Goal: Task Accomplishment & Management: Manage account settings

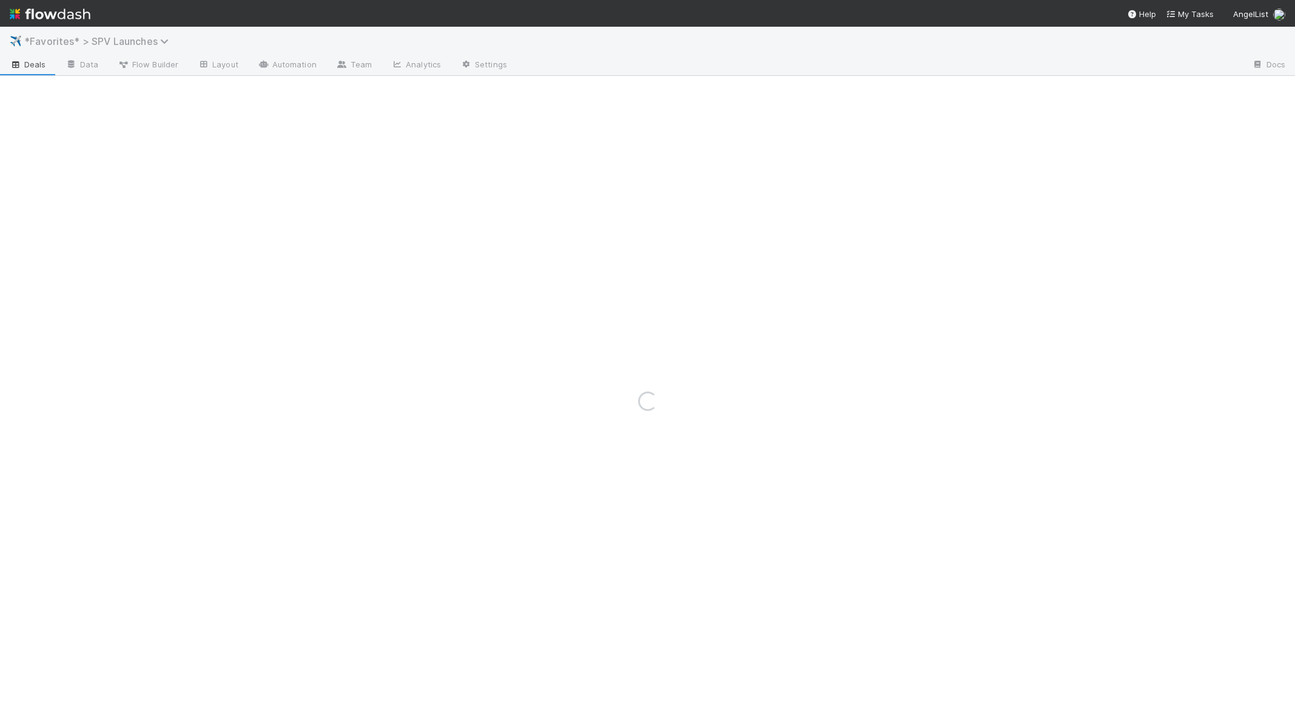
click at [146, 41] on span "*Favorites* > SPV Launches" at bounding box center [99, 41] width 150 height 12
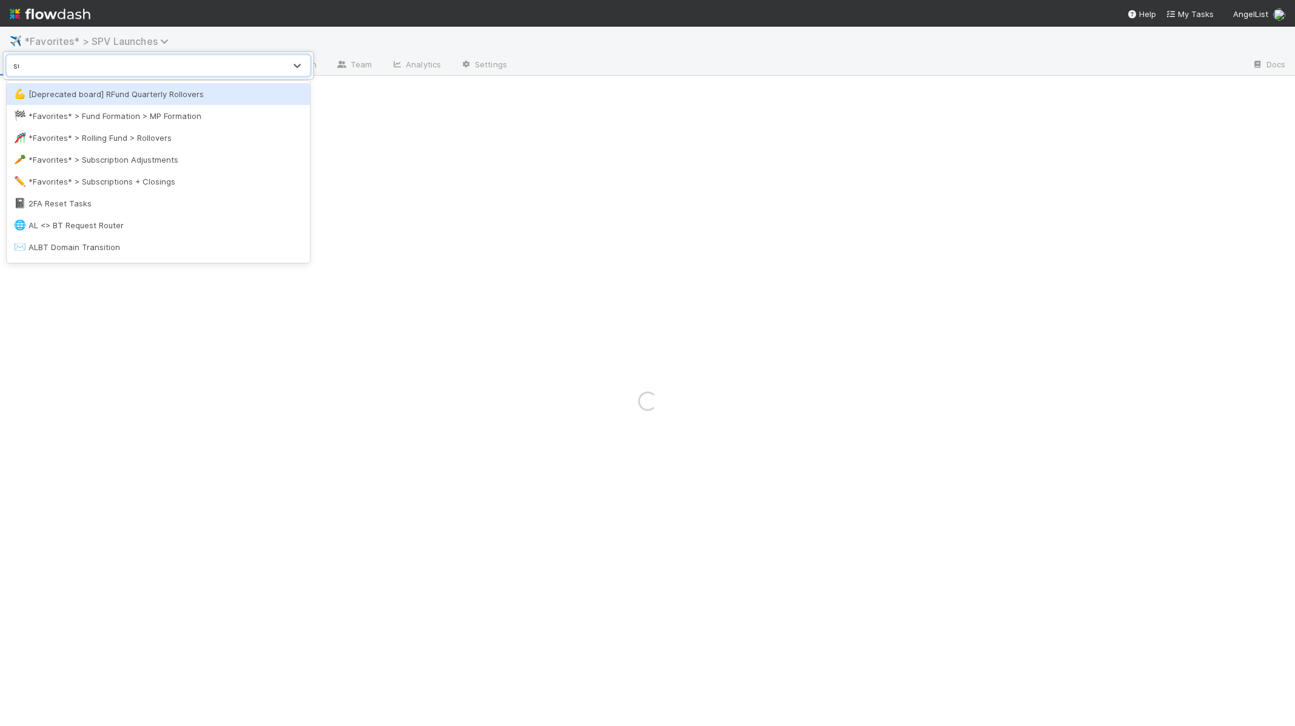
type input "subs"
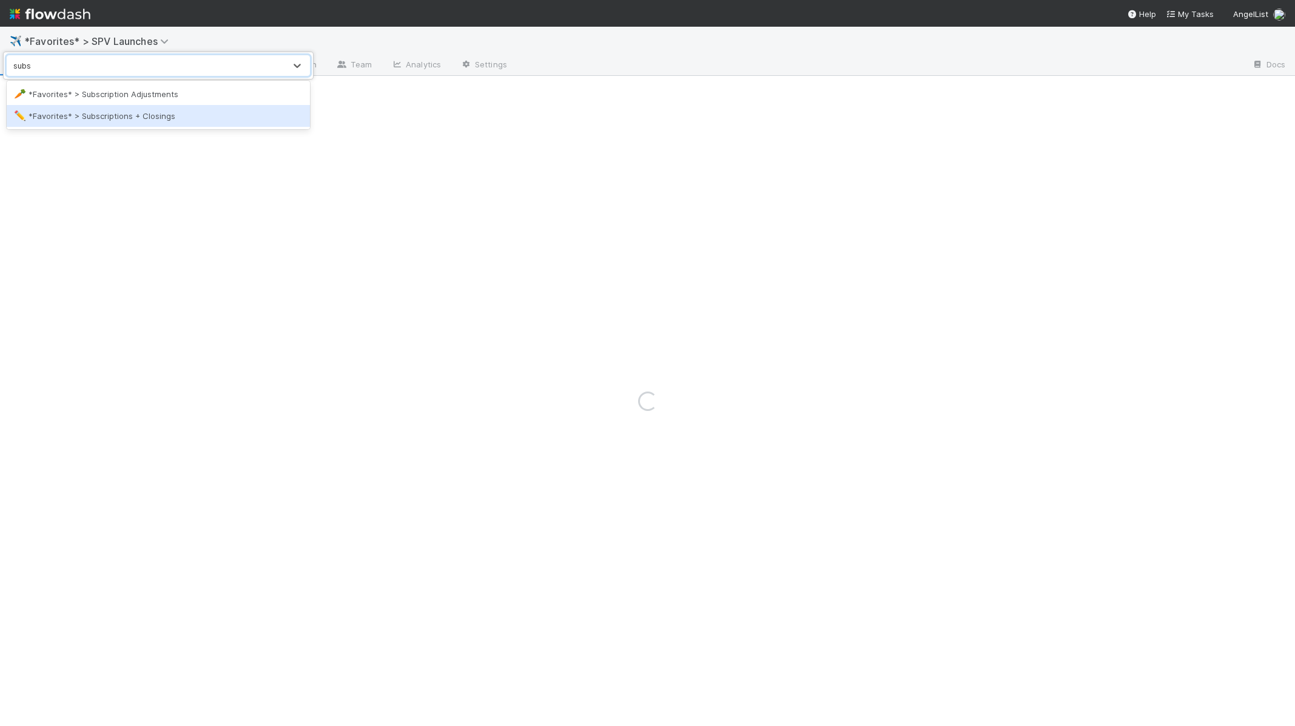
click at [136, 118] on div "✏️ *Favorites* > Subscriptions + Closings" at bounding box center [158, 116] width 289 height 12
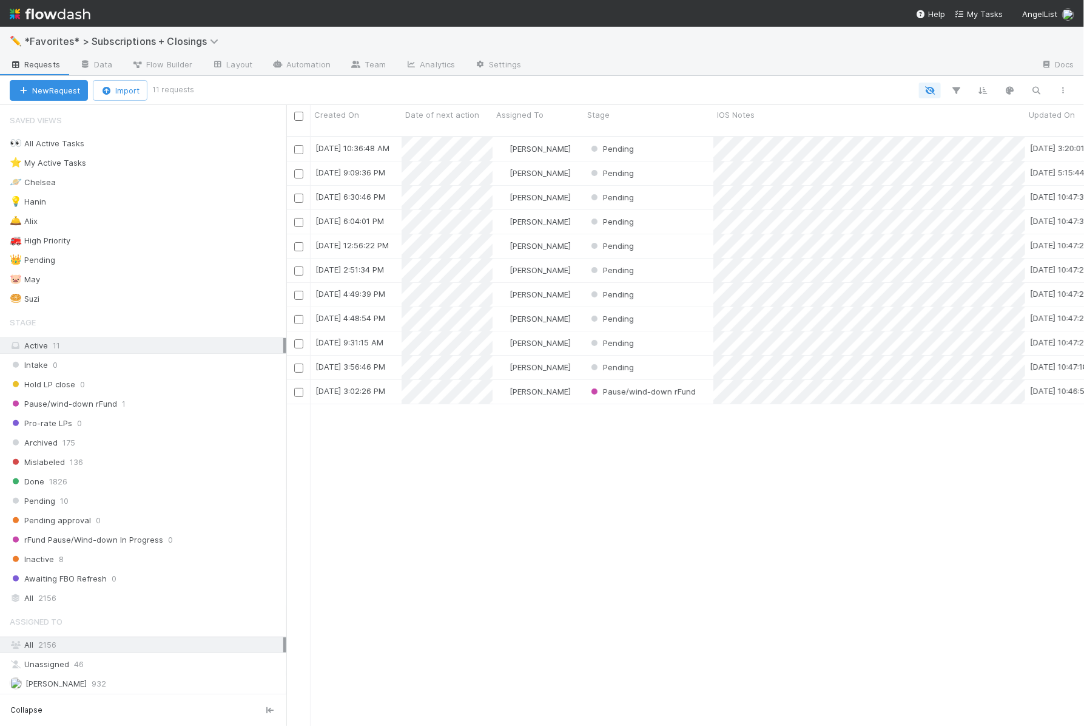
scroll to position [599, 798]
click at [174, 62] on span "Flow Builder" at bounding box center [162, 64] width 61 height 12
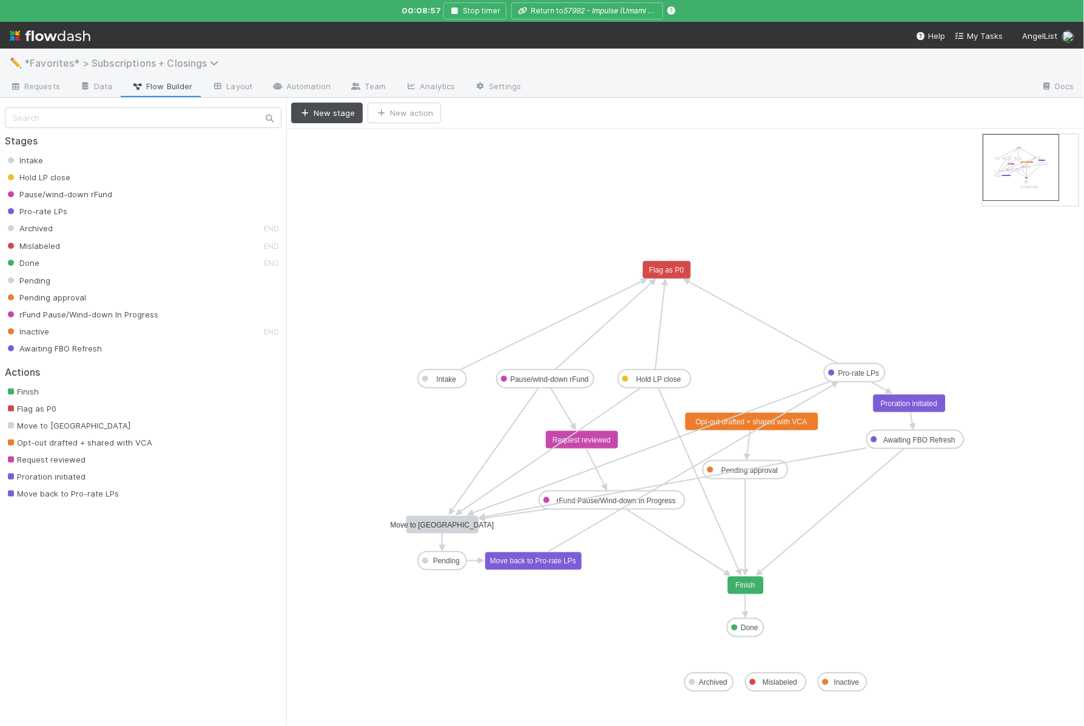
click at [98, 62] on span "*Favorites* > Subscriptions + Closings" at bounding box center [124, 63] width 200 height 12
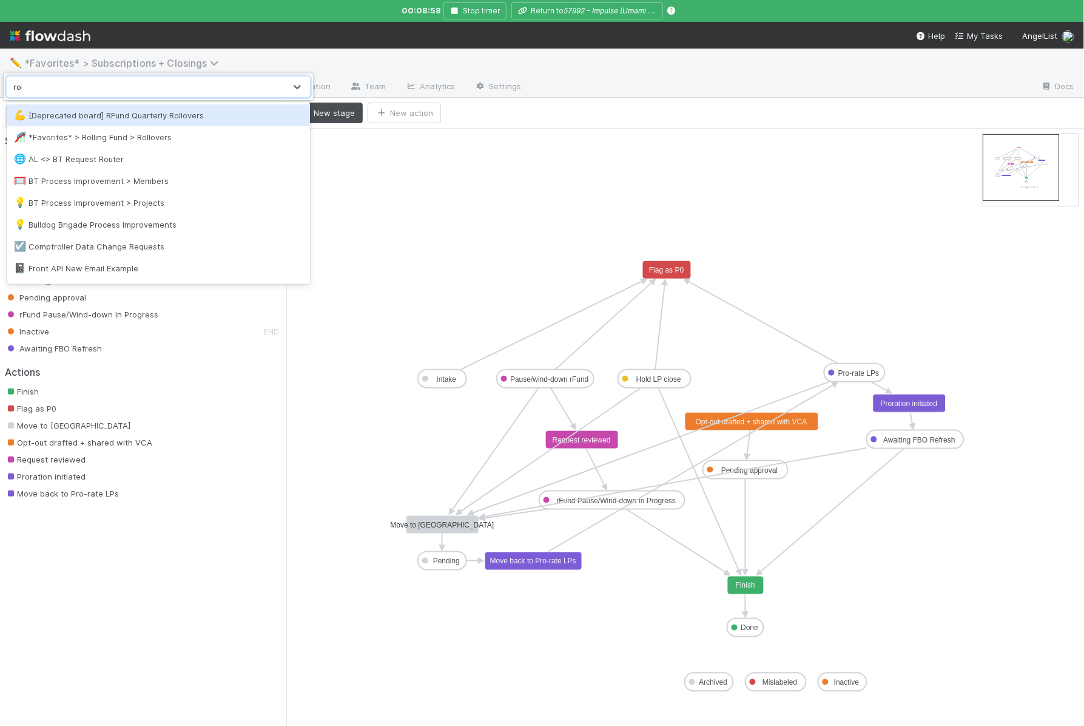
type input "roll"
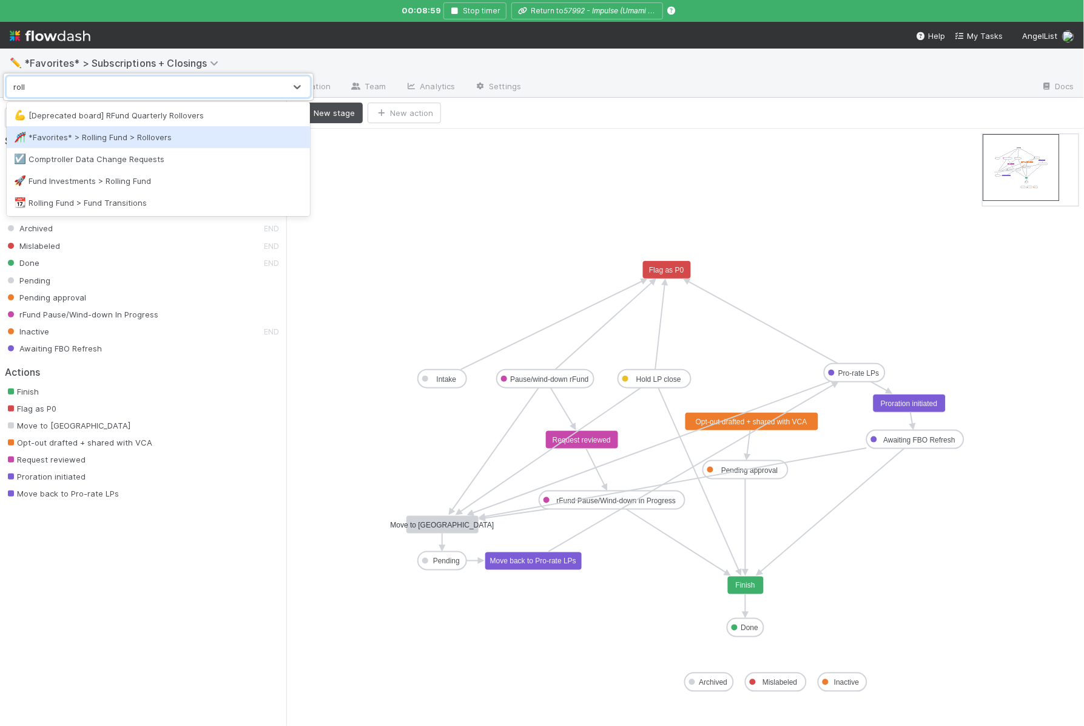
click at [156, 129] on div "🎢 *Favorites* > Rolling Fund > Rollovers" at bounding box center [158, 137] width 303 height 22
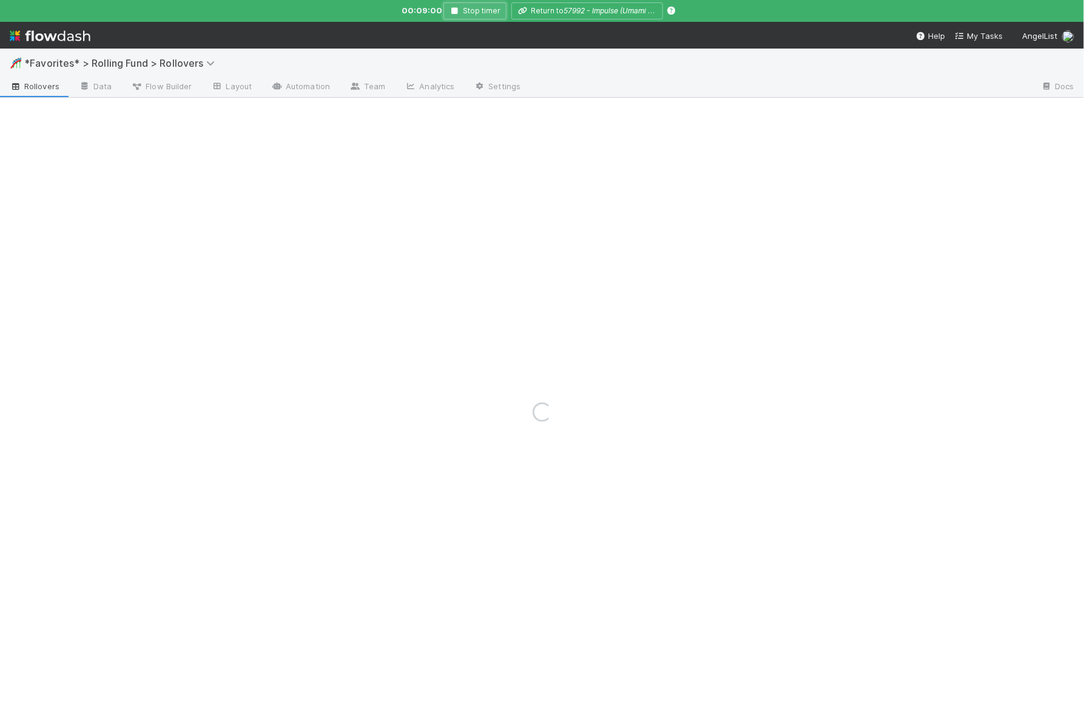
click at [469, 7] on button "Stop timer" at bounding box center [474, 10] width 63 height 17
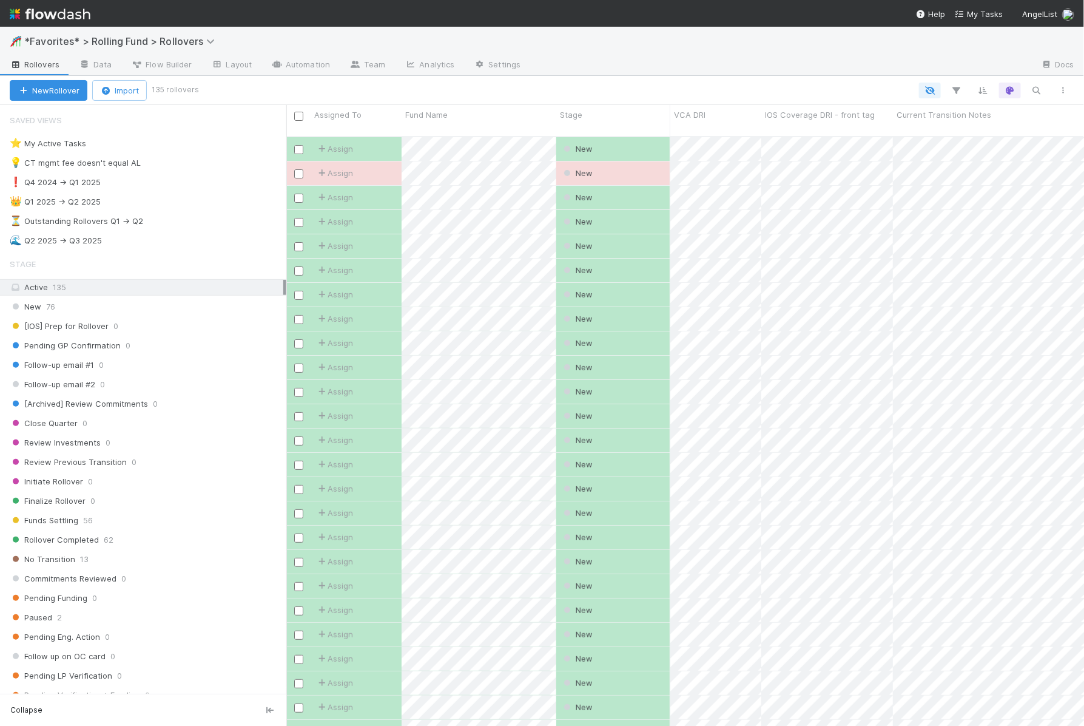
scroll to position [599, 798]
click at [194, 149] on div "⭐ My Active Tasks 11" at bounding box center [148, 143] width 277 height 15
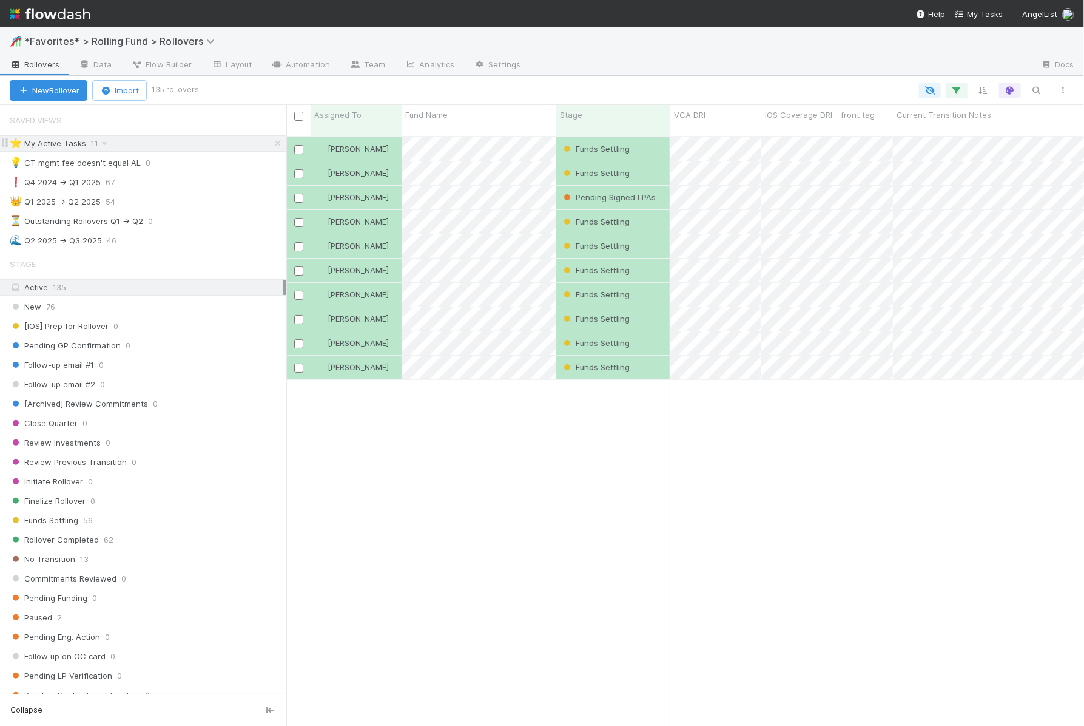
scroll to position [599, 798]
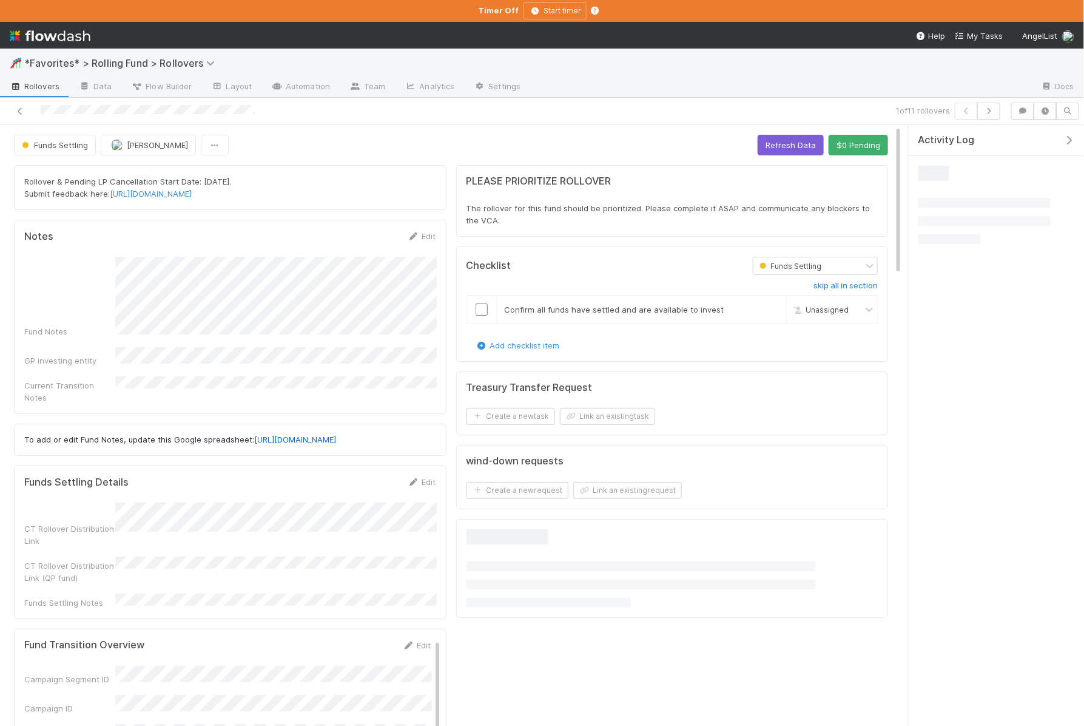
scroll to position [247, 412]
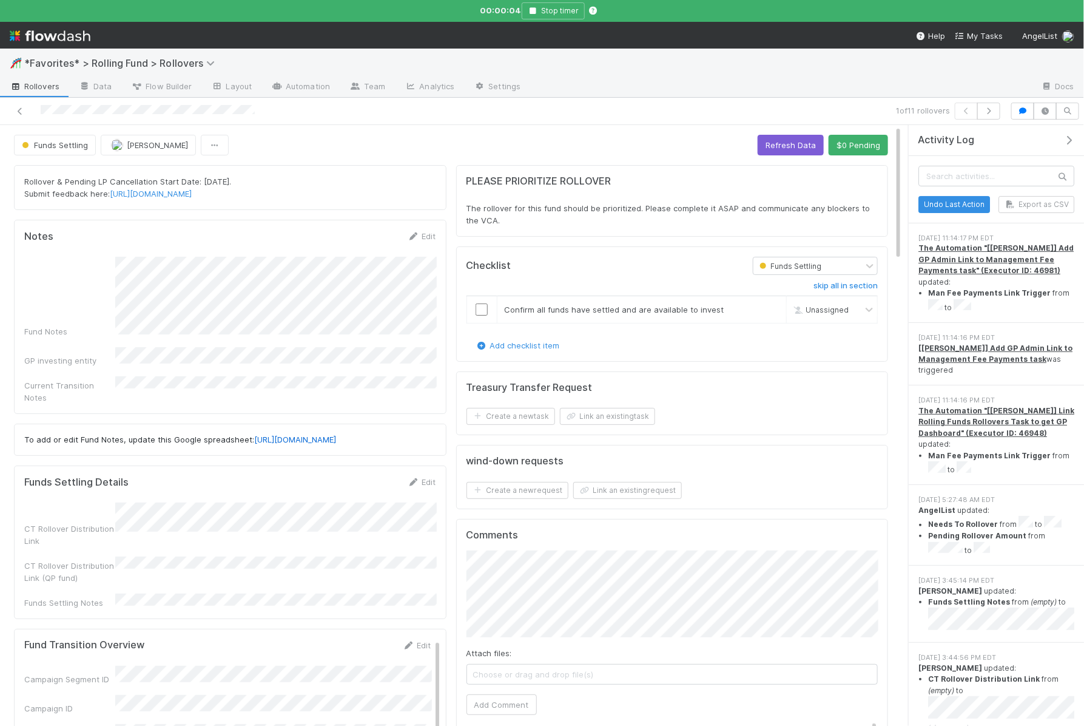
click at [1023, 112] on icon "button" at bounding box center [1023, 110] width 12 height 7
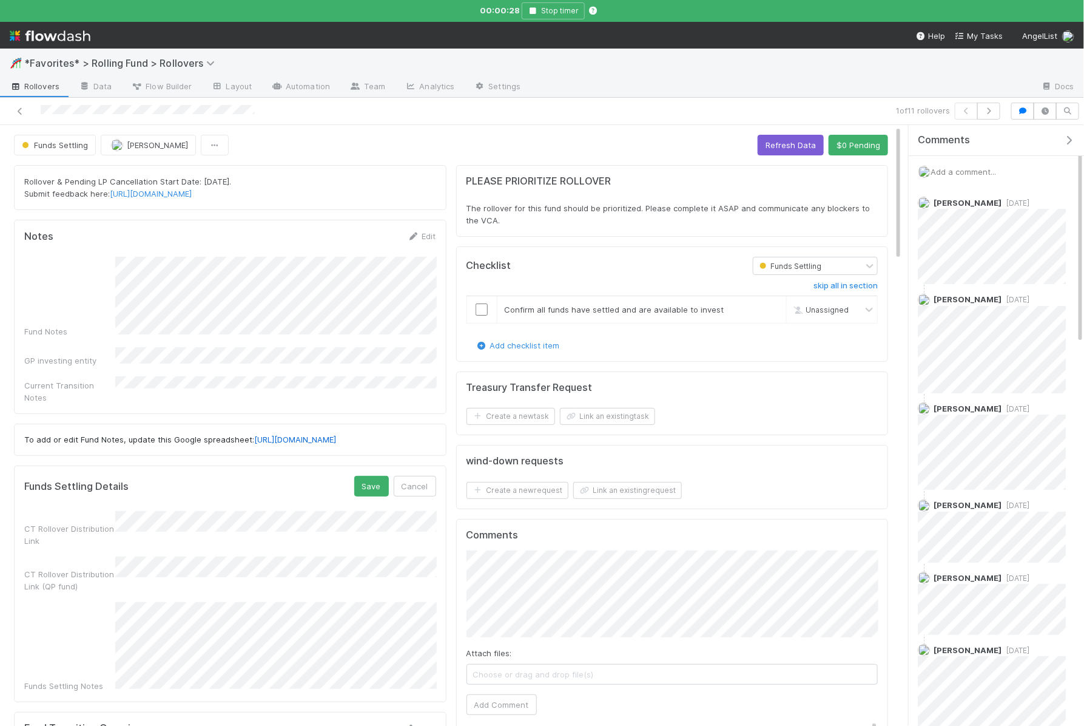
click at [106, 615] on div "Funds Settling Notes" at bounding box center [230, 647] width 412 height 90
click at [361, 484] on button "Save" at bounding box center [371, 486] width 35 height 21
click at [994, 111] on icon "button" at bounding box center [989, 110] width 12 height 7
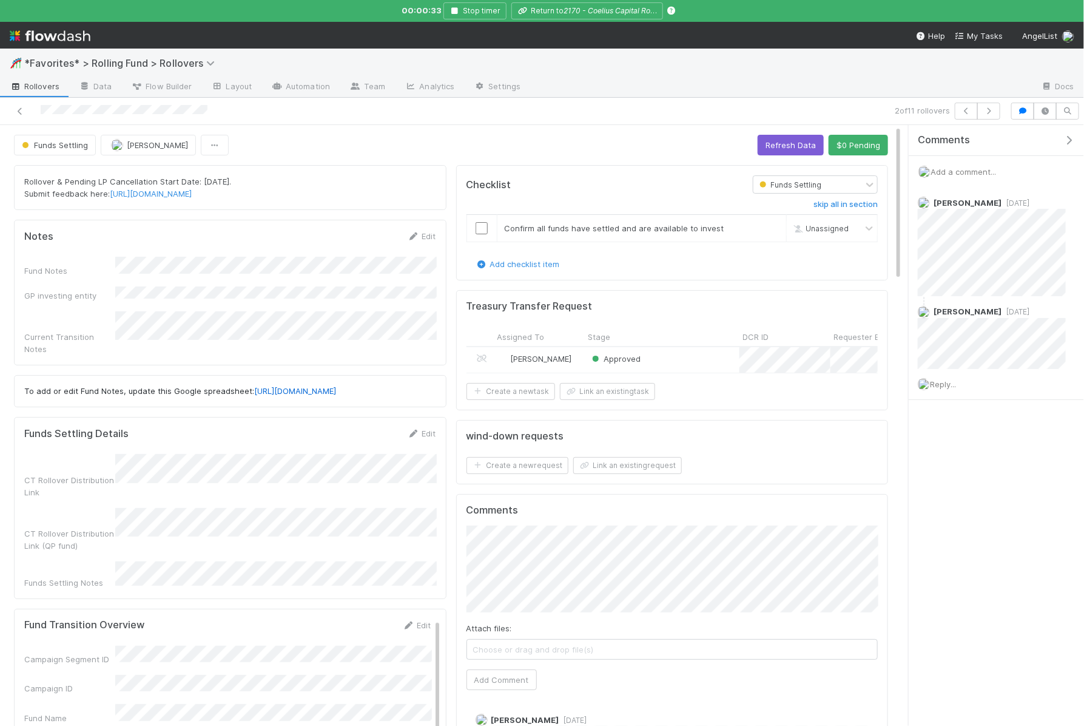
scroll to position [247, 412]
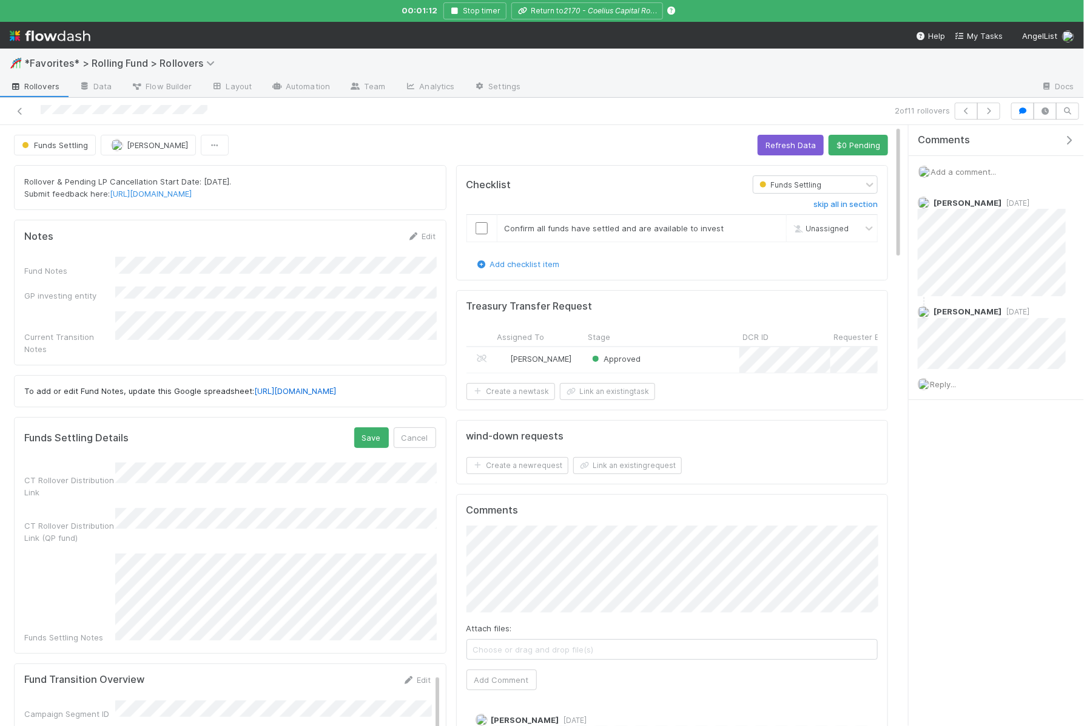
click at [109, 554] on div "Funds Settling Notes" at bounding box center [230, 598] width 412 height 90
click at [362, 429] on button "Save" at bounding box center [371, 437] width 35 height 21
click at [994, 107] on icon "button" at bounding box center [989, 110] width 12 height 7
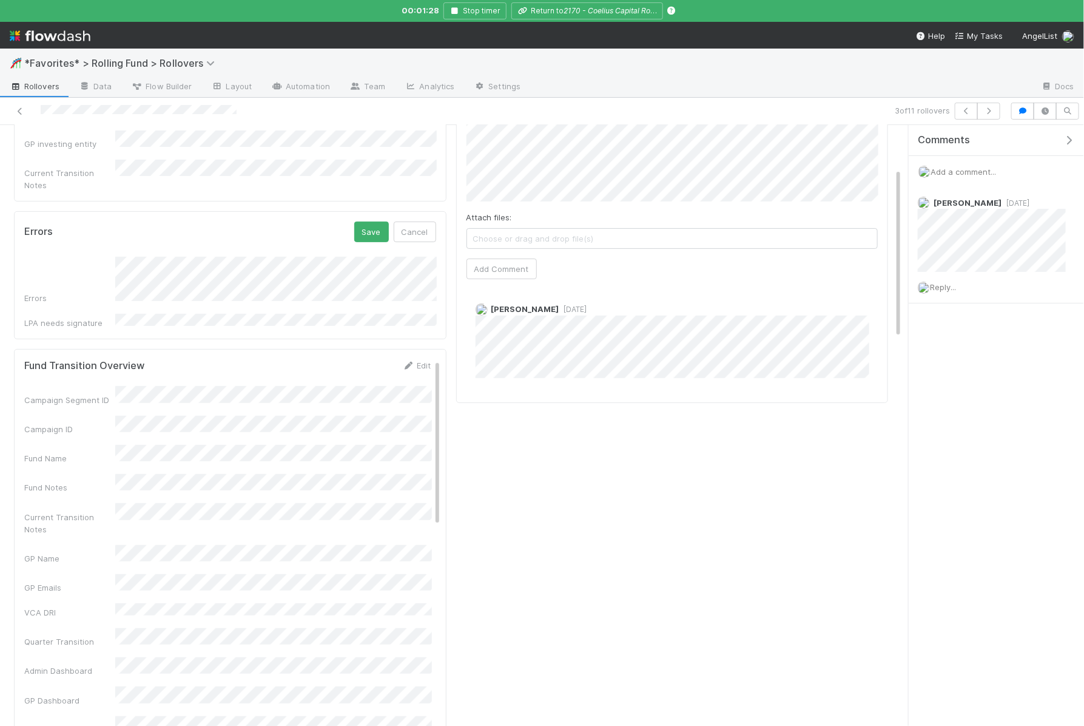
scroll to position [161, 0]
click at [420, 219] on button "Cancel" at bounding box center [415, 227] width 42 height 21
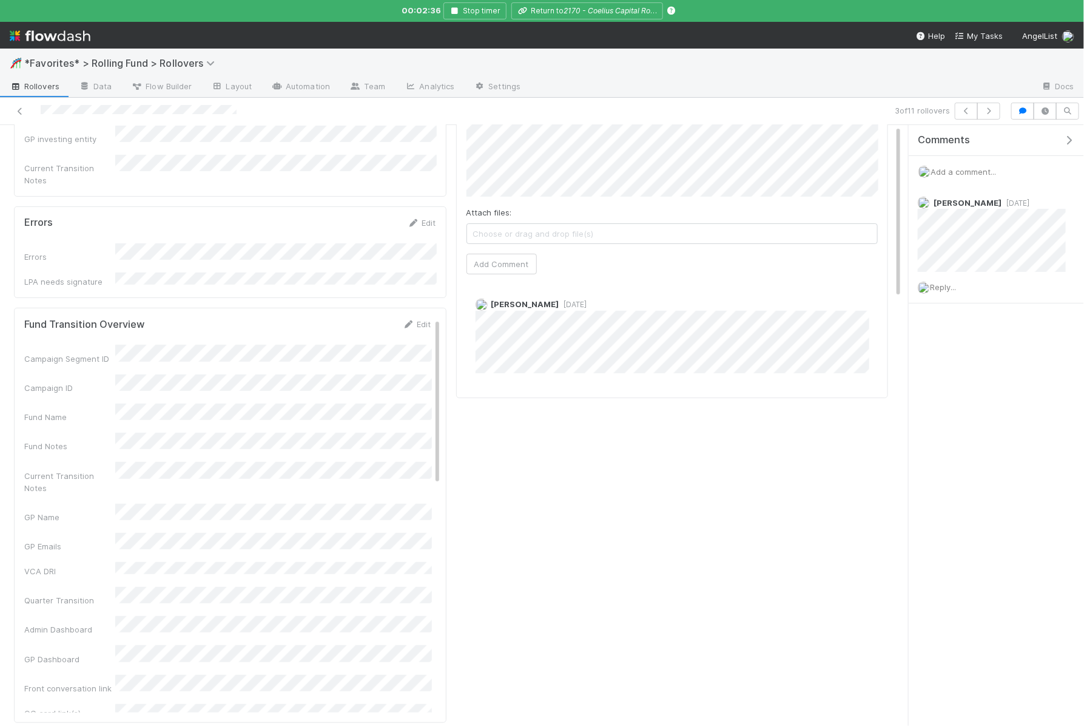
scroll to position [0, 0]
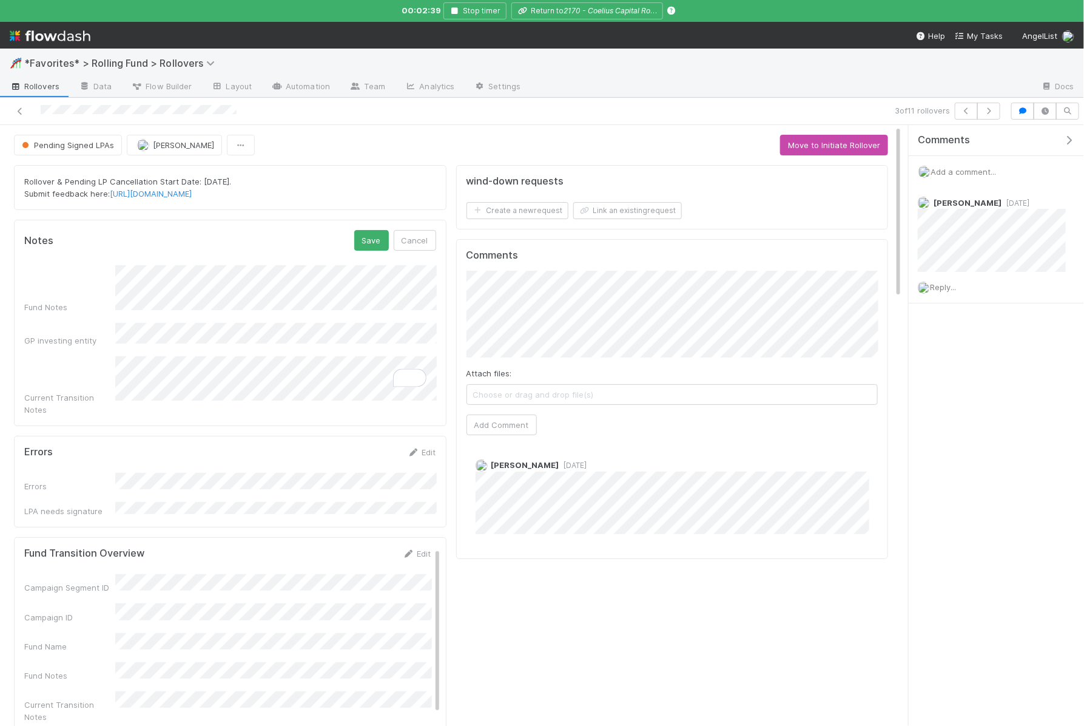
click at [105, 356] on div "Current Transition Notes" at bounding box center [230, 385] width 412 height 59
click at [368, 230] on button "Save" at bounding box center [371, 240] width 35 height 21
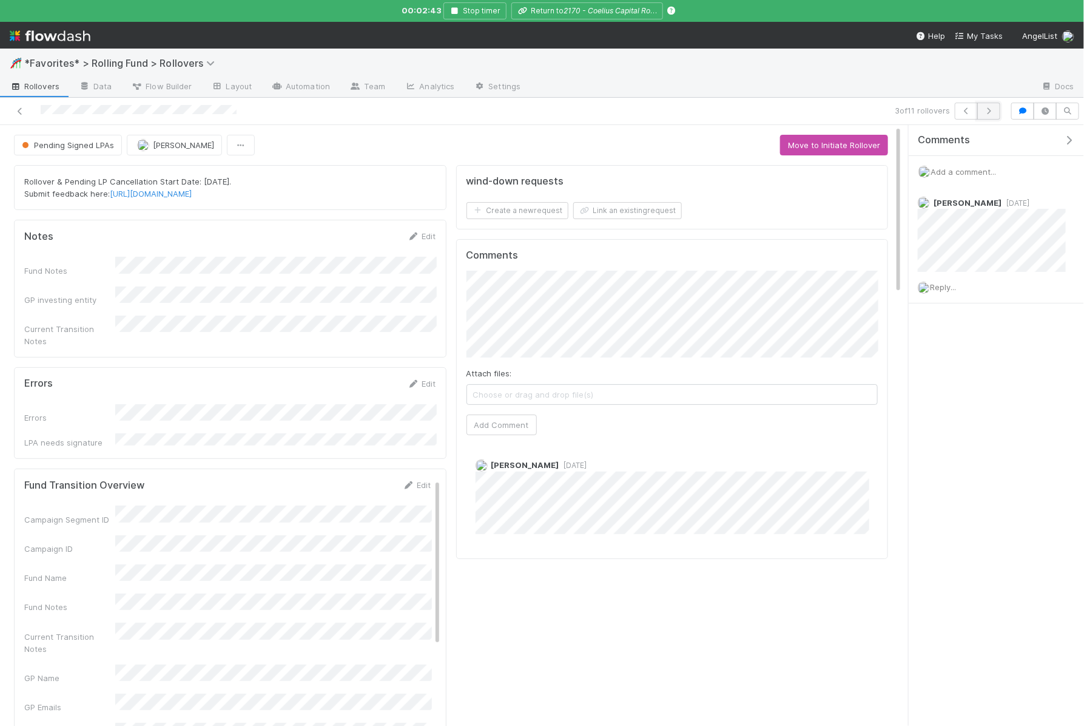
scroll to position [247, 412]
click at [995, 109] on icon "button" at bounding box center [989, 110] width 12 height 7
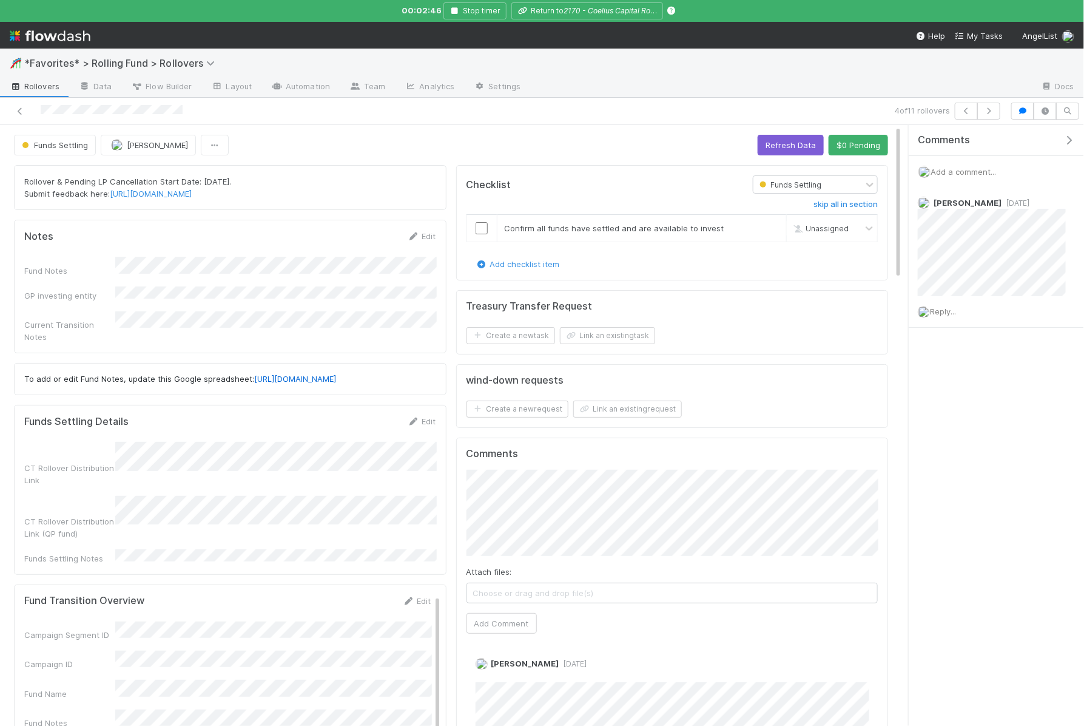
scroll to position [247, 412]
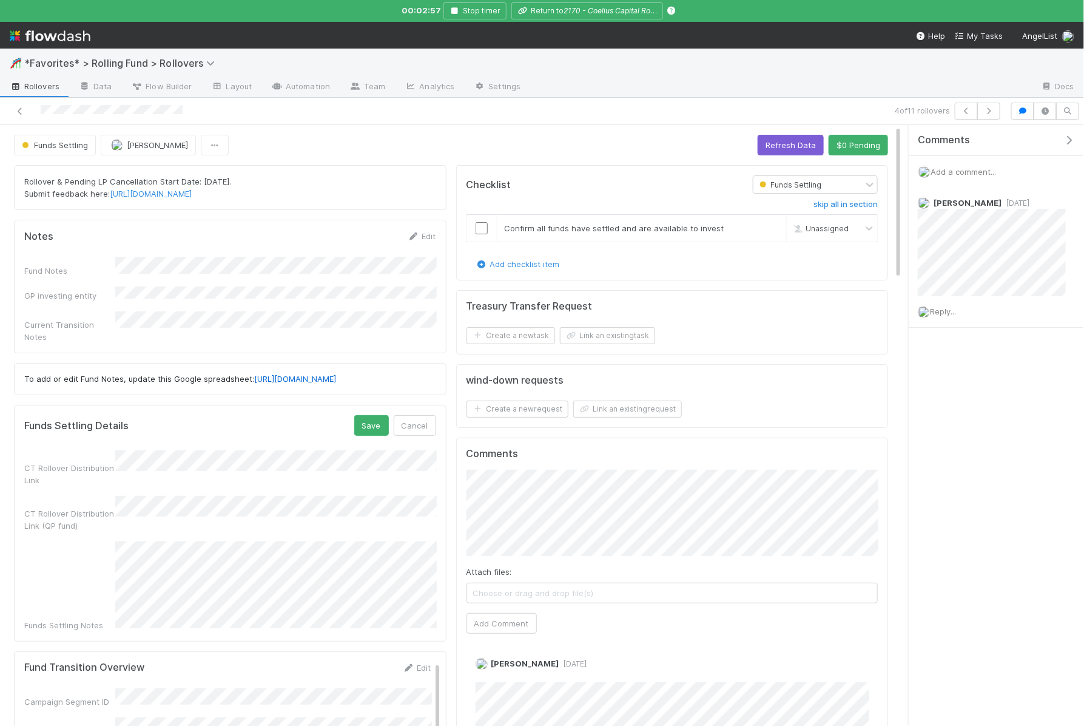
click at [106, 554] on div "Funds Settling Notes" at bounding box center [230, 586] width 412 height 90
click at [369, 424] on button "Save" at bounding box center [371, 425] width 35 height 21
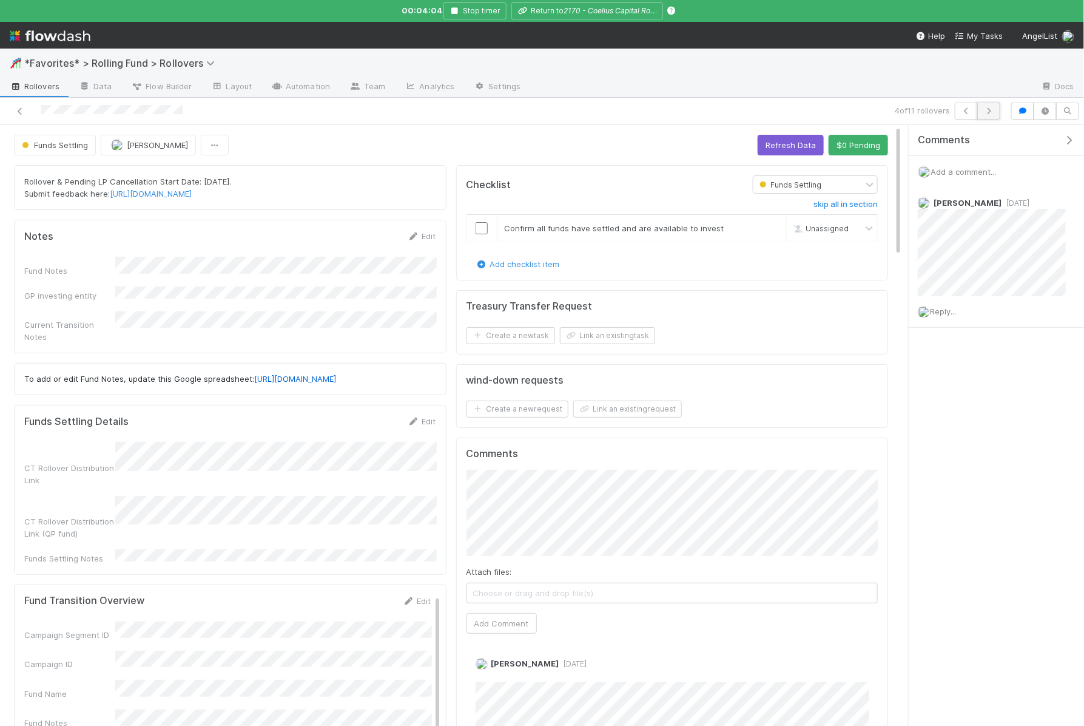
click at [986, 114] on button "button" at bounding box center [988, 111] width 23 height 17
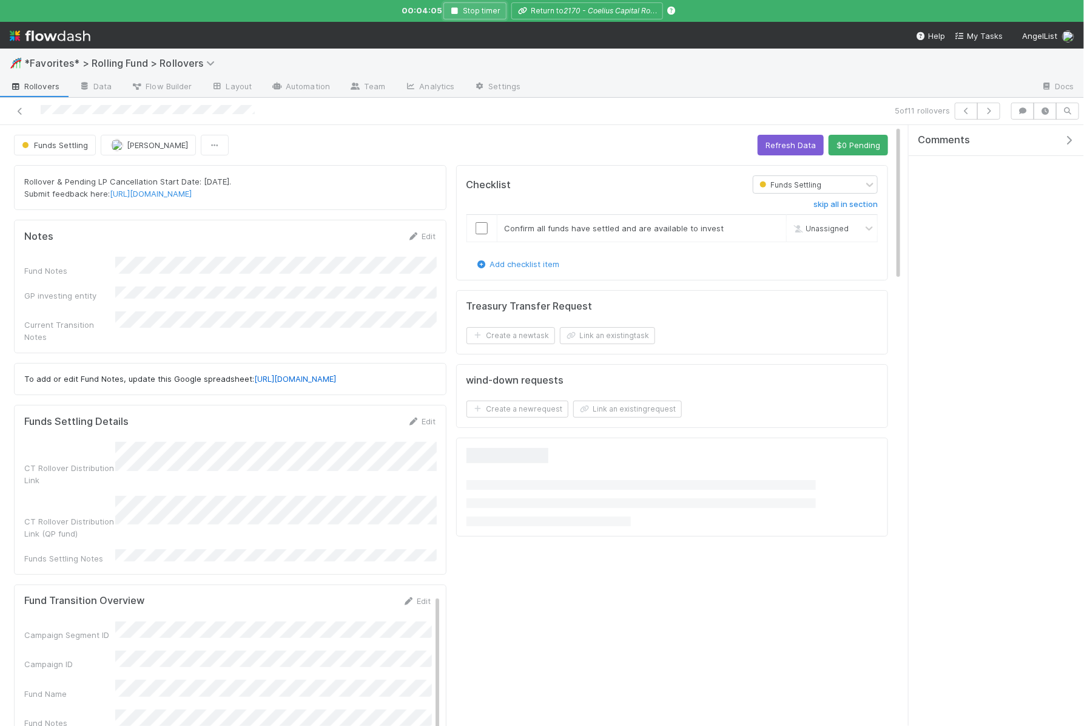
click at [491, 15] on button "Stop timer" at bounding box center [474, 10] width 63 height 17
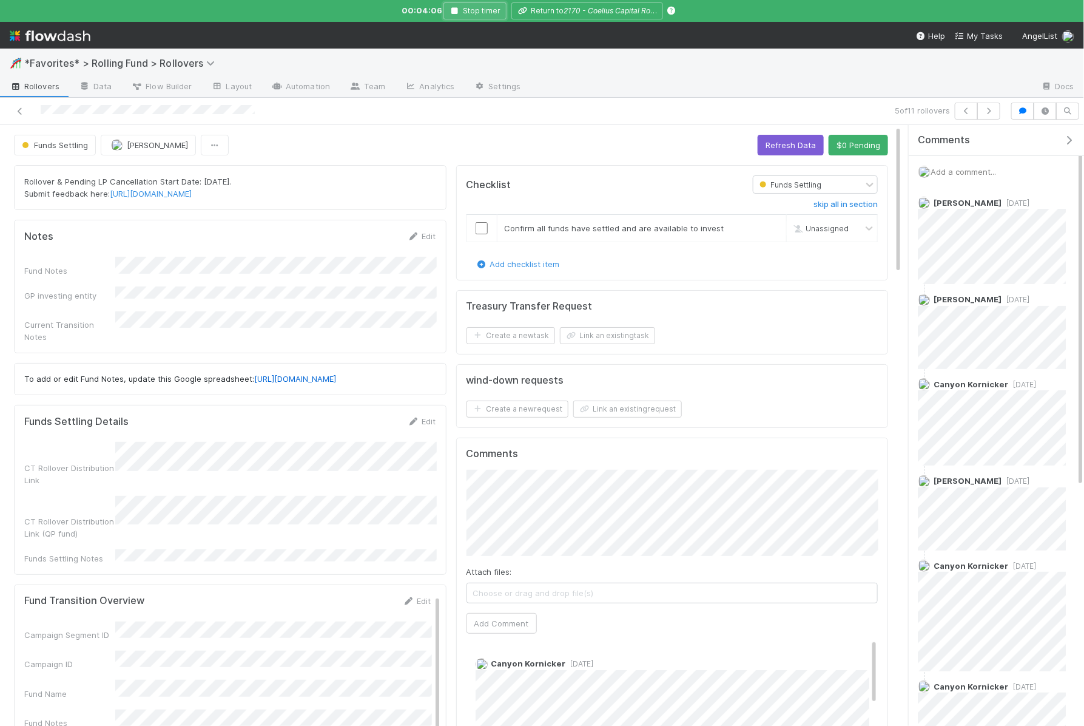
scroll to position [247, 412]
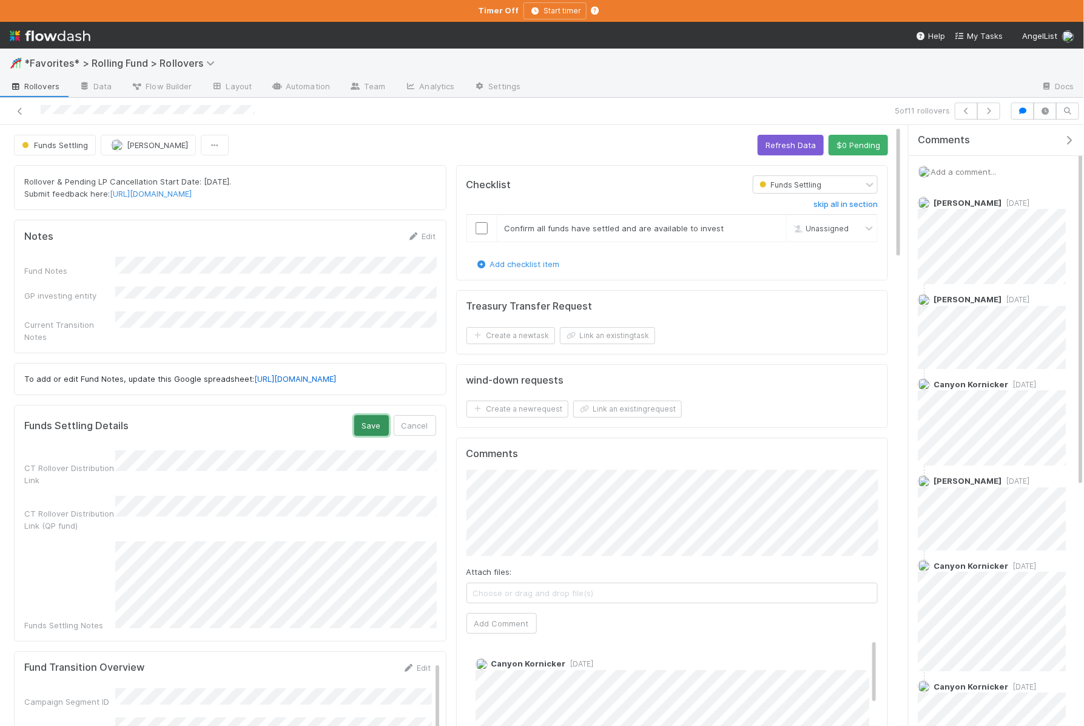
click at [383, 420] on button "Save" at bounding box center [371, 425] width 35 height 21
click at [993, 110] on icon "button" at bounding box center [989, 110] width 12 height 7
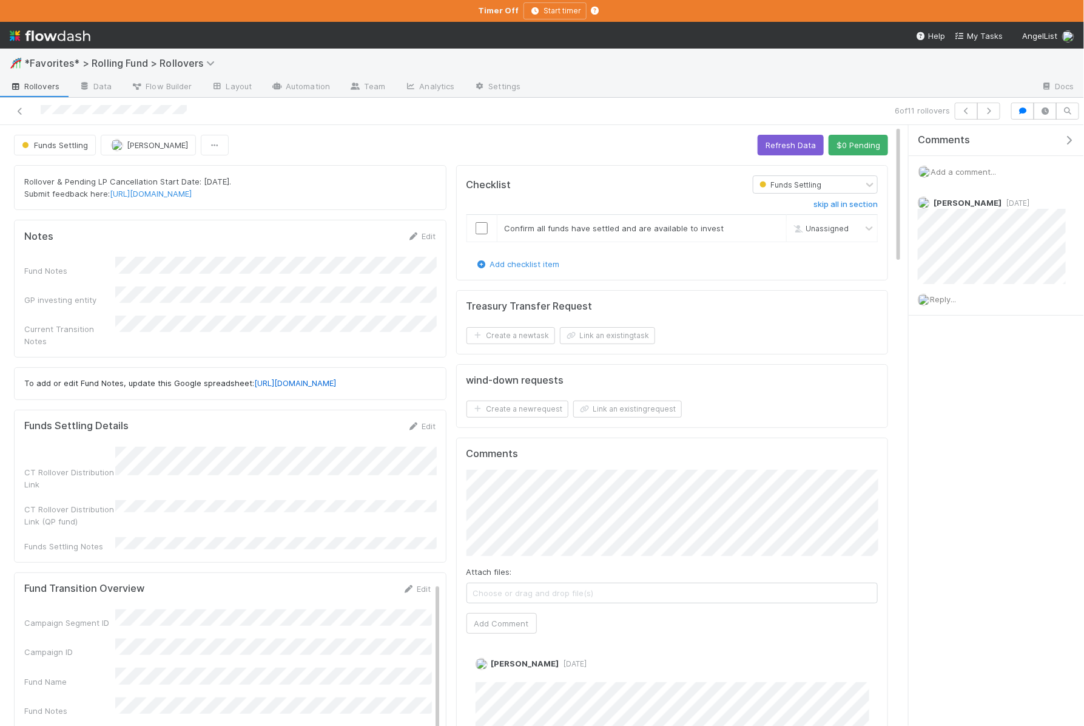
scroll to position [247, 412]
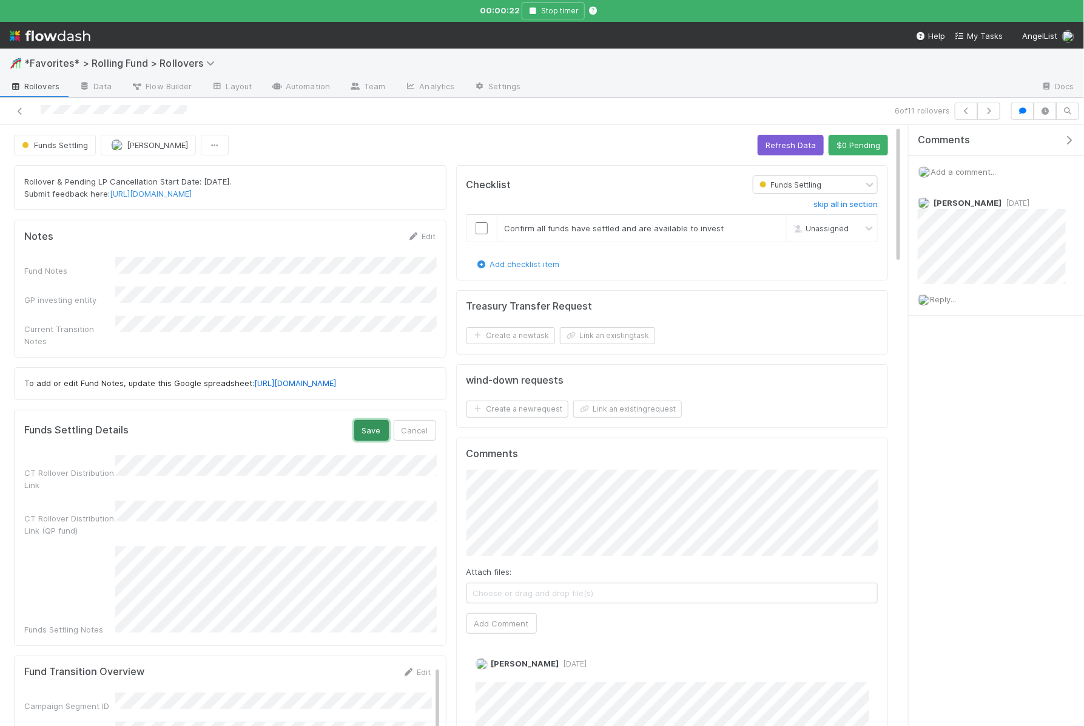
click at [375, 422] on button "Save" at bounding box center [371, 430] width 35 height 21
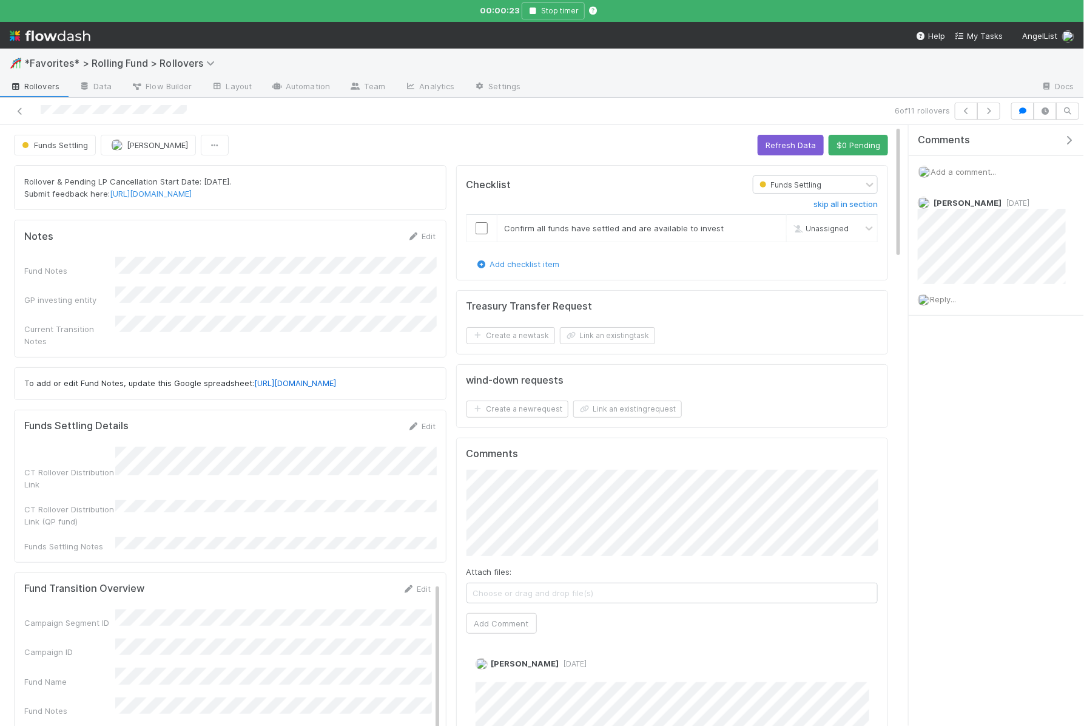
click at [1005, 107] on div "6 of 11 rollovers" at bounding box center [756, 111] width 498 height 17
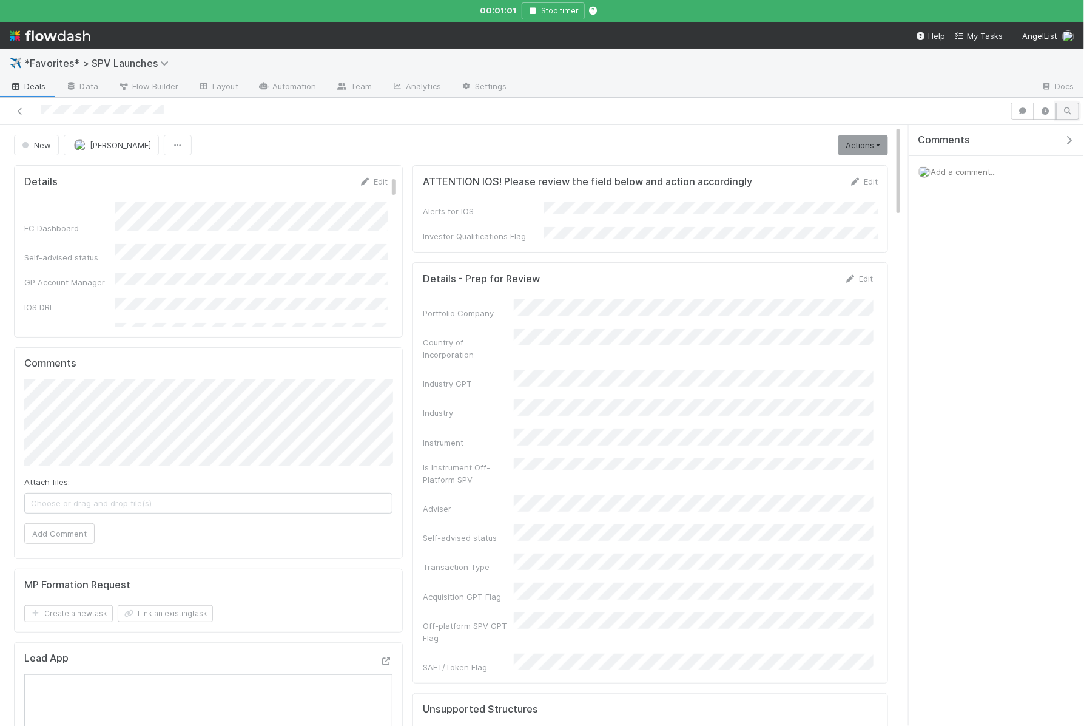
click at [1063, 105] on button "button" at bounding box center [1067, 111] width 23 height 17
click at [1054, 111] on button "button" at bounding box center [1045, 111] width 23 height 17
click at [1074, 111] on icon "button" at bounding box center [1068, 110] width 12 height 7
click at [1049, 111] on icon "button" at bounding box center [1045, 110] width 12 height 7
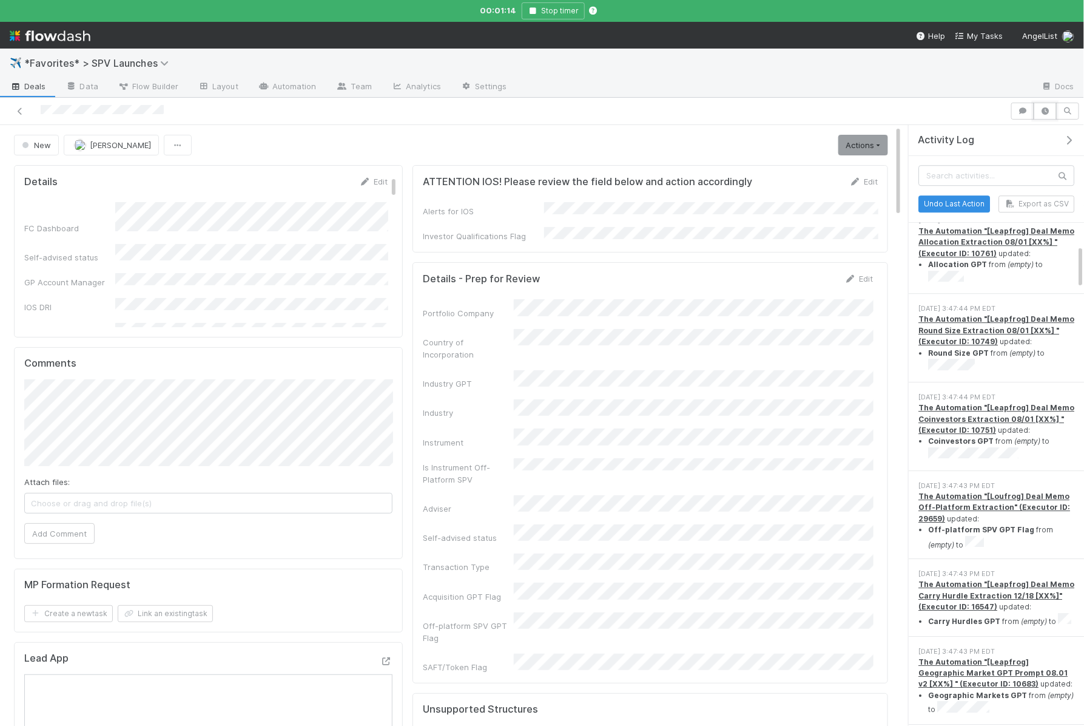
scroll to position [1742, 0]
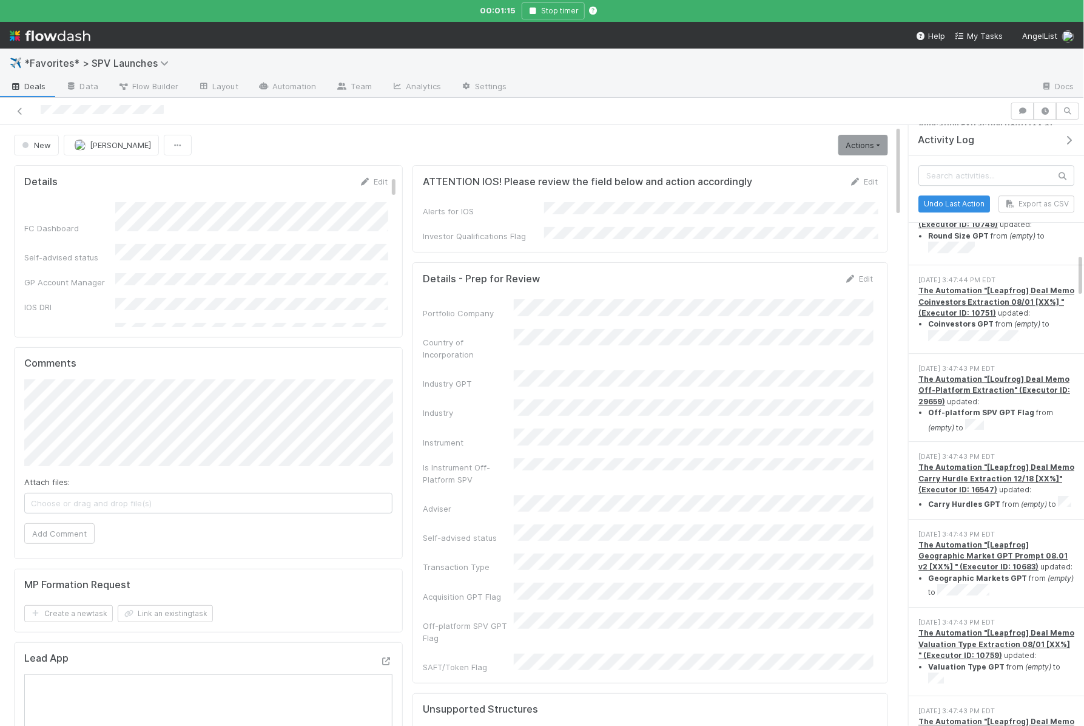
click at [413, 417] on div "Details - Prep for Review Edit Portfolio Company Country of Incorporation Indus…" at bounding box center [651, 472] width 476 height 421
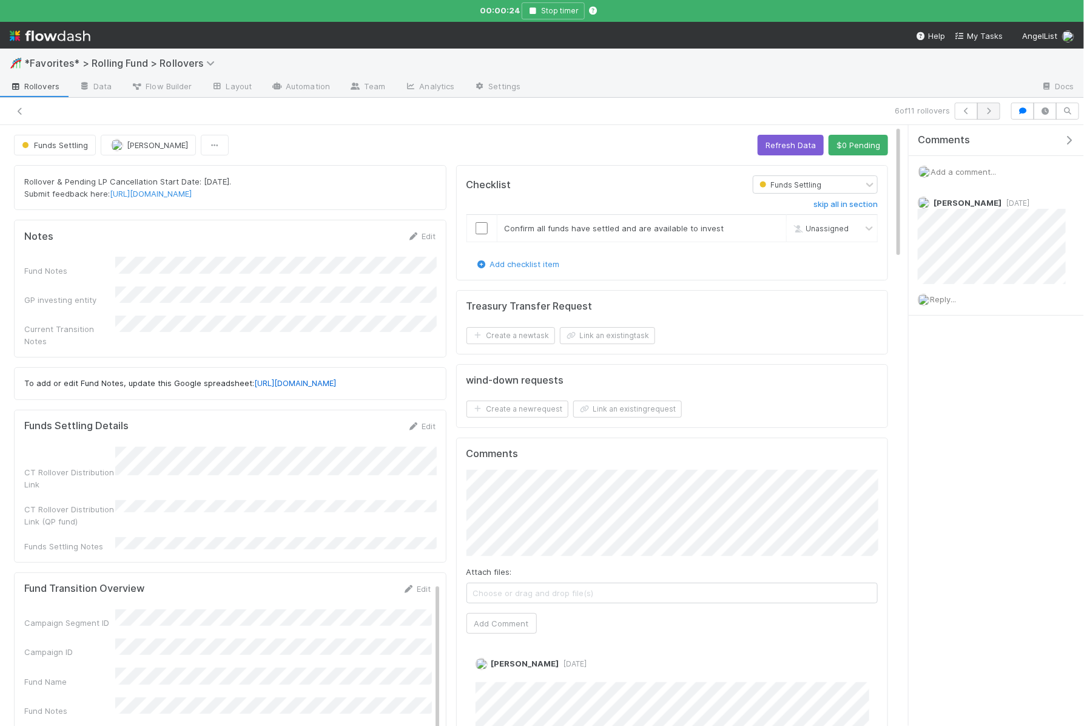
scroll to position [247, 412]
click at [994, 110] on icon "button" at bounding box center [989, 110] width 12 height 7
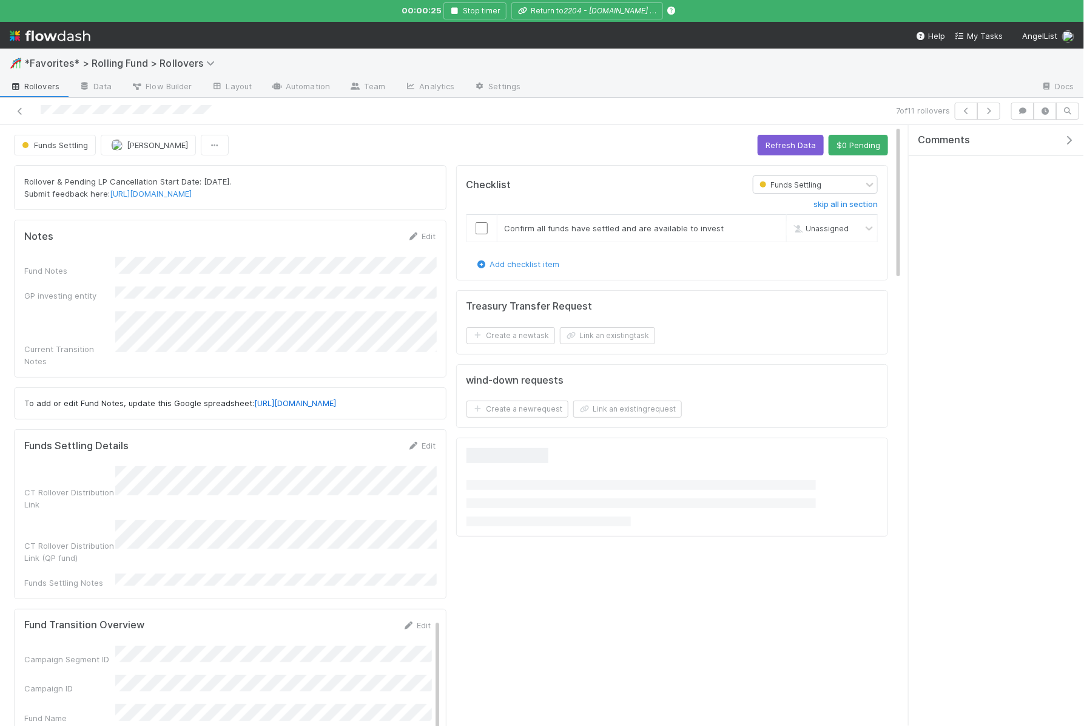
scroll to position [247, 412]
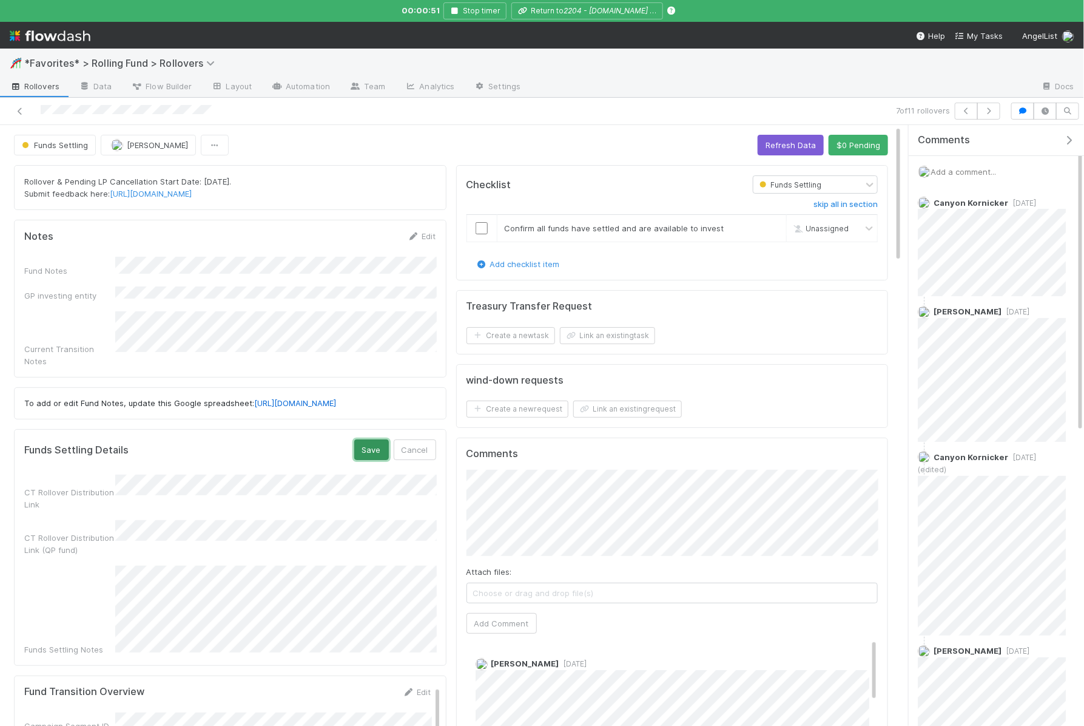
click at [368, 439] on button "Save" at bounding box center [371, 449] width 35 height 21
click at [197, 567] on div "Funds Settling Details Edit CT Rollover Distribution Link CT Rollover Distribut…" at bounding box center [230, 526] width 433 height 194
click at [372, 439] on button "Save" at bounding box center [371, 449] width 35 height 21
click at [997, 107] on button "button" at bounding box center [988, 111] width 23 height 17
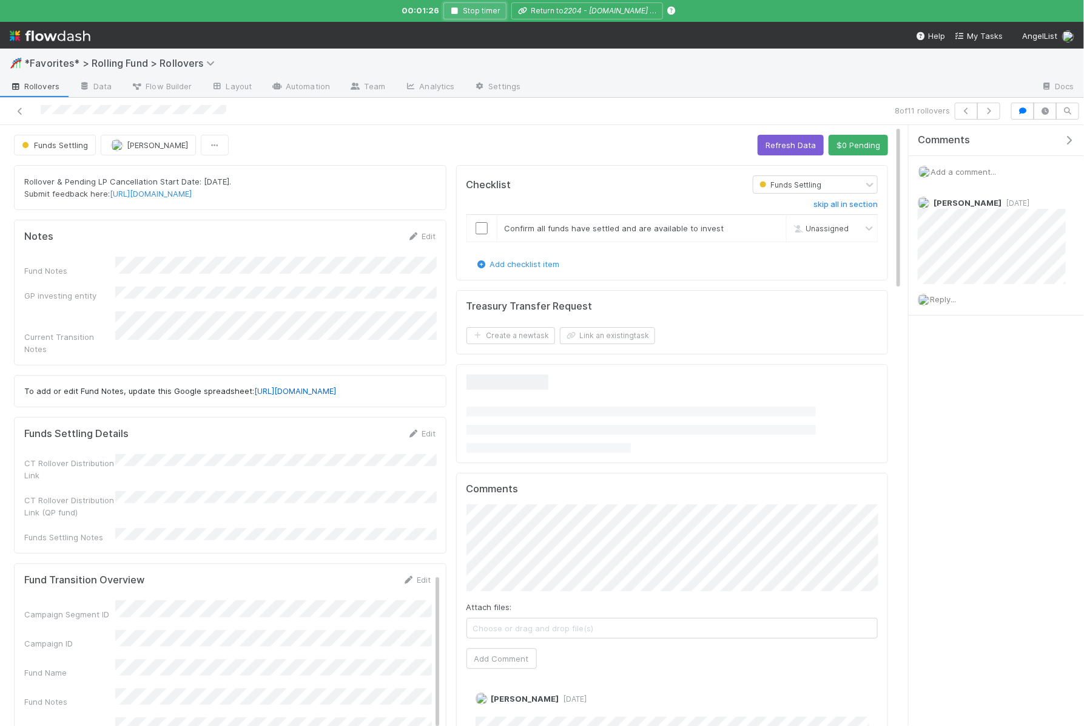
click at [494, 6] on button "Stop timer" at bounding box center [474, 10] width 63 height 17
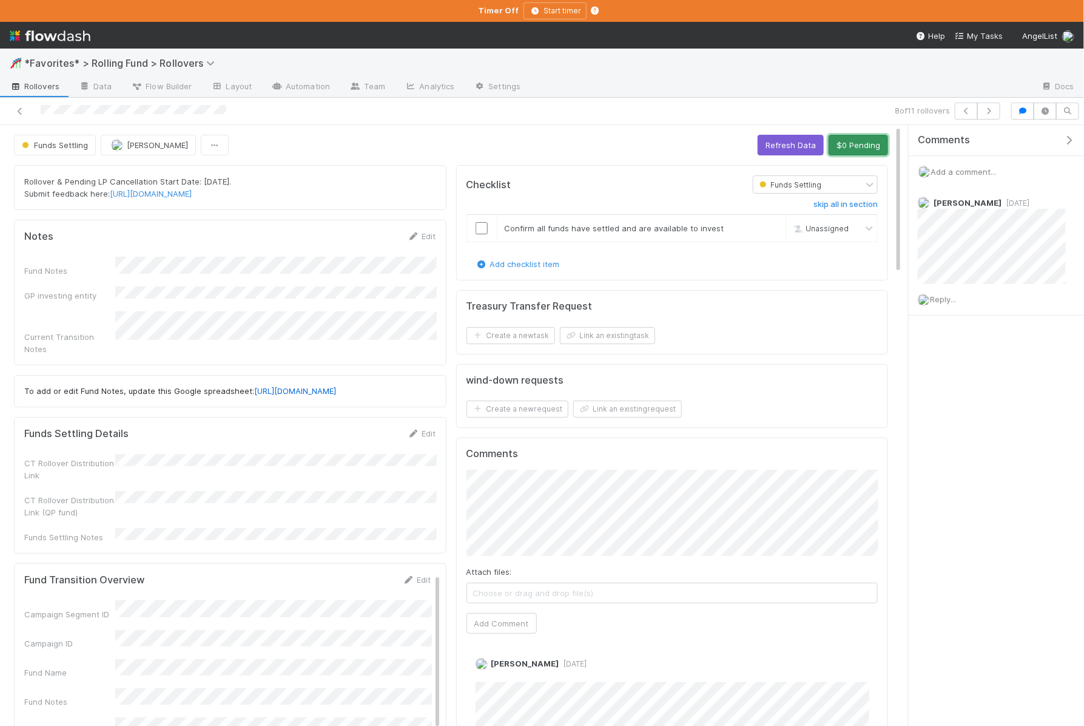
click at [857, 144] on button "$0 Pending" at bounding box center [858, 145] width 59 height 21
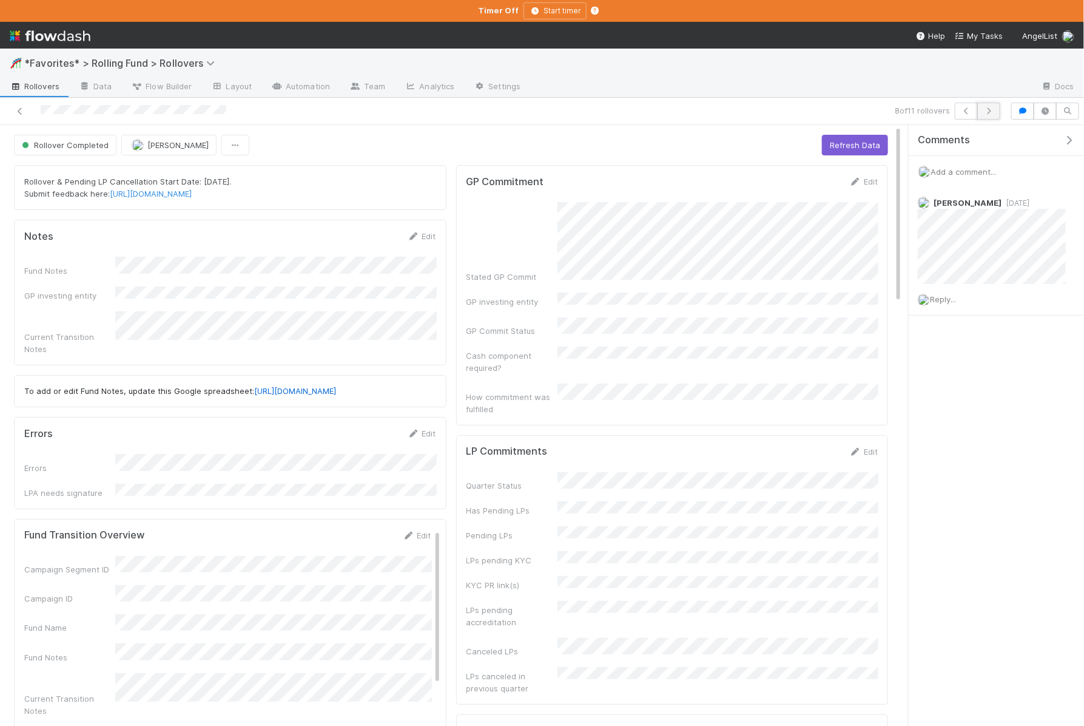
click at [991, 111] on icon "button" at bounding box center [989, 110] width 12 height 7
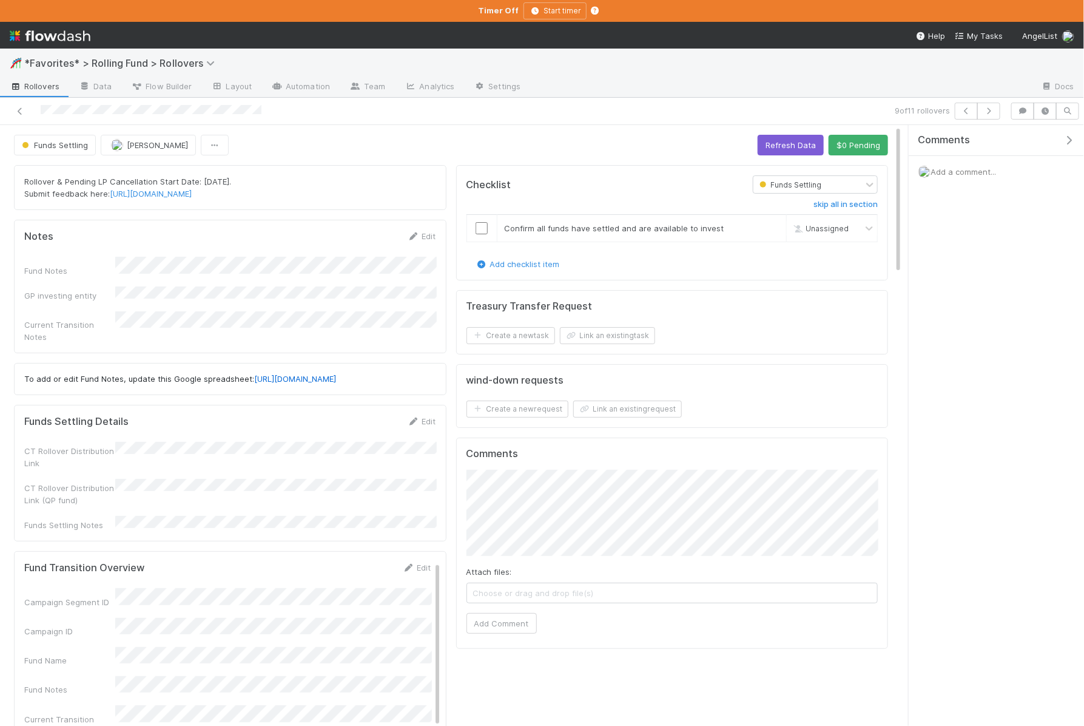
scroll to position [247, 412]
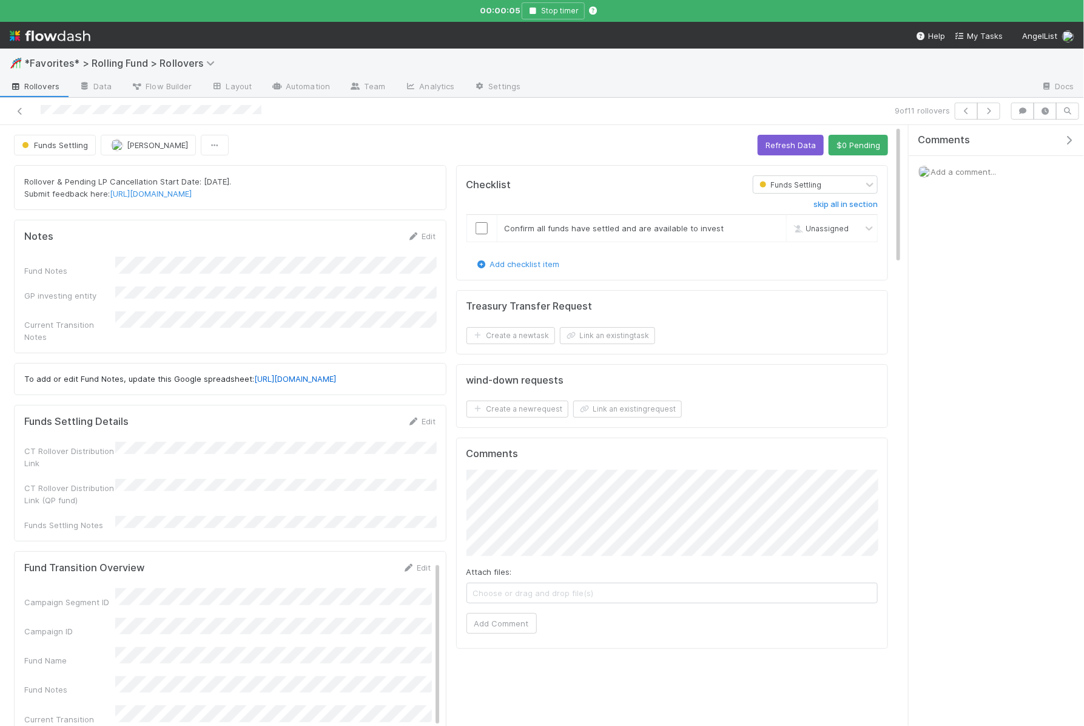
click at [457, 375] on div "wind-down requests Create a new request Link an existing request" at bounding box center [672, 396] width 433 height 64
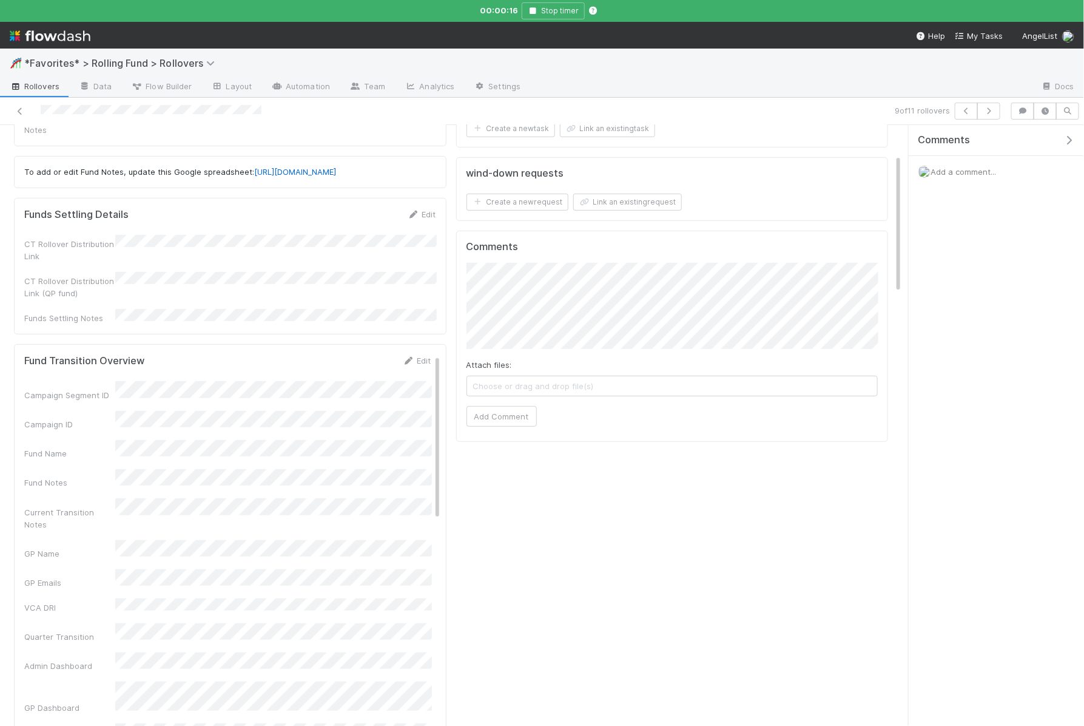
scroll to position [0, 0]
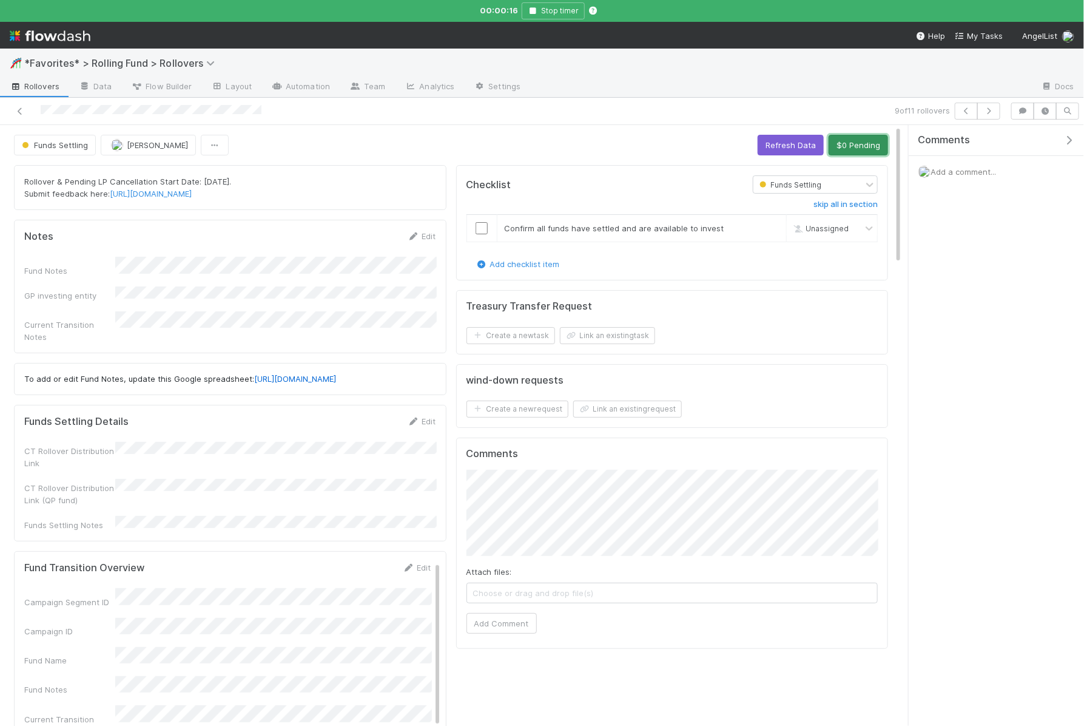
click at [843, 146] on button "$0 Pending" at bounding box center [858, 145] width 59 height 21
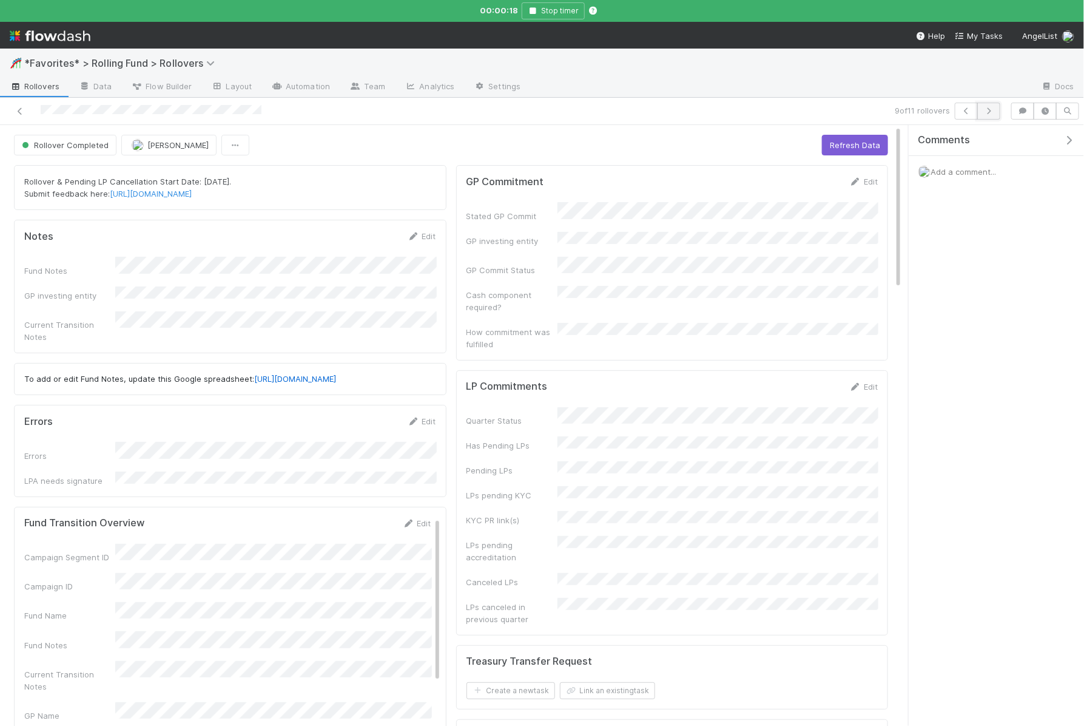
click at [995, 112] on icon "button" at bounding box center [989, 110] width 12 height 7
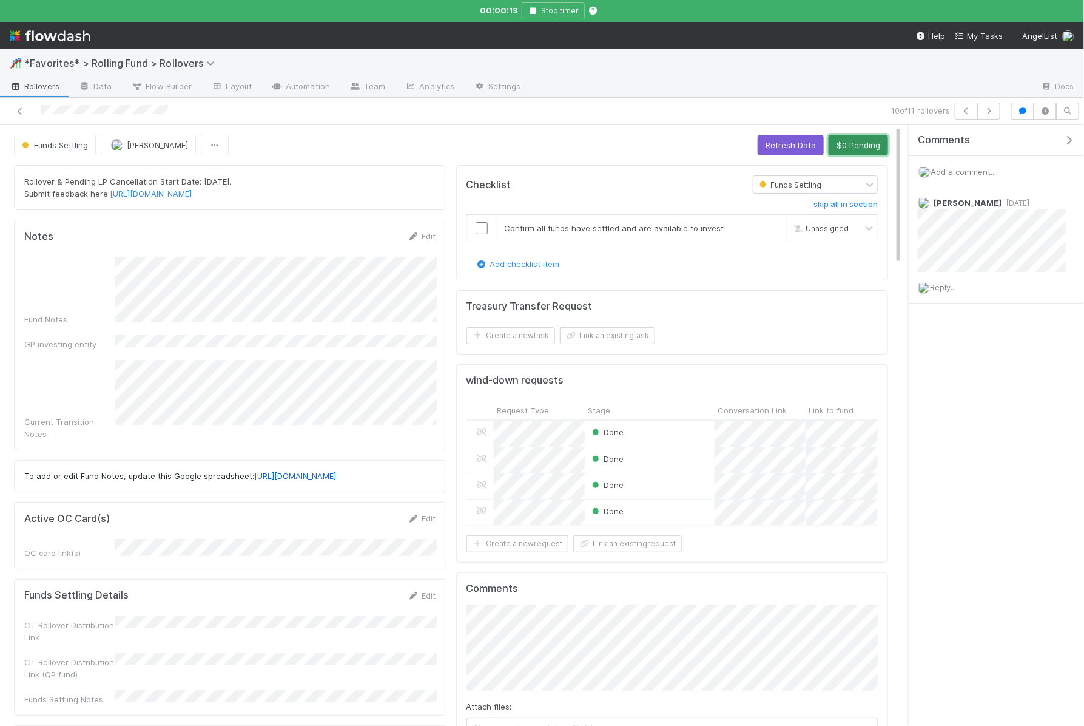
click at [857, 145] on button "$0 Pending" at bounding box center [858, 145] width 59 height 21
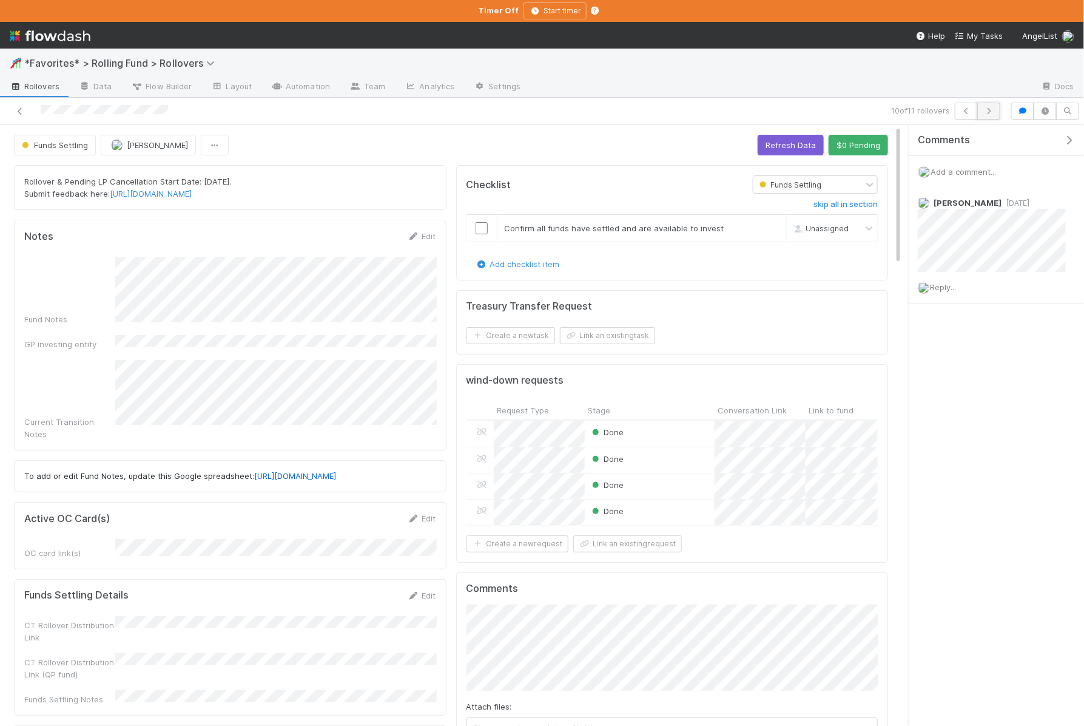
click at [991, 108] on icon "button" at bounding box center [989, 110] width 12 height 7
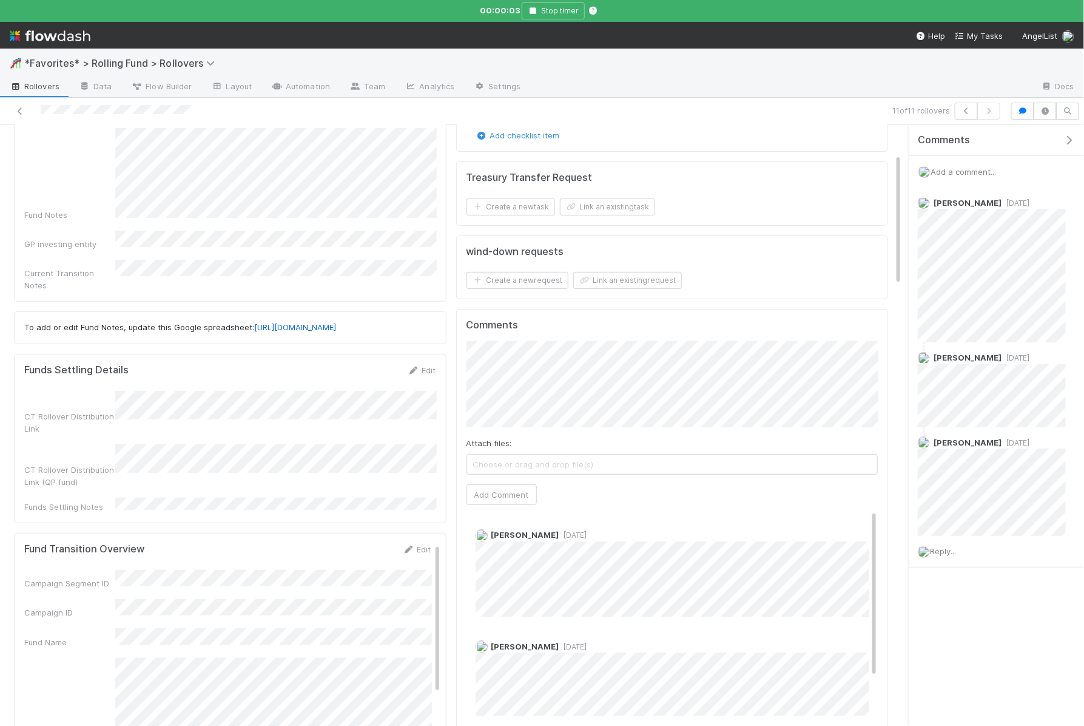
scroll to position [129, 0]
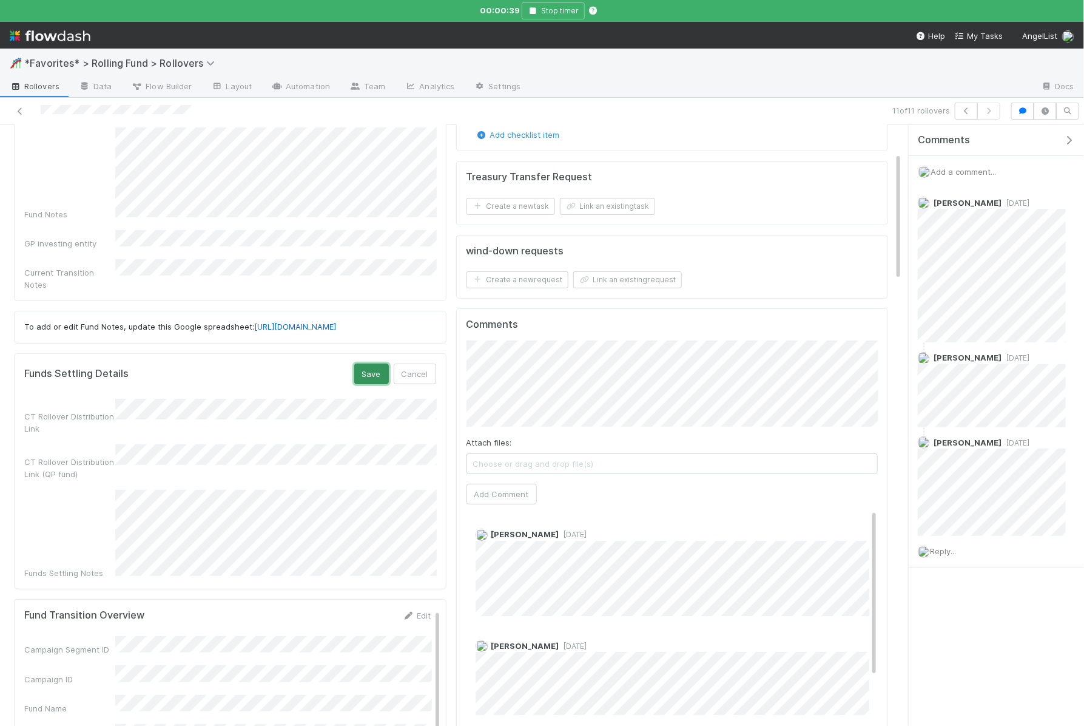
click at [365, 363] on button "Save" at bounding box center [371, 373] width 35 height 21
click at [376, 372] on button "Save" at bounding box center [371, 373] width 35 height 21
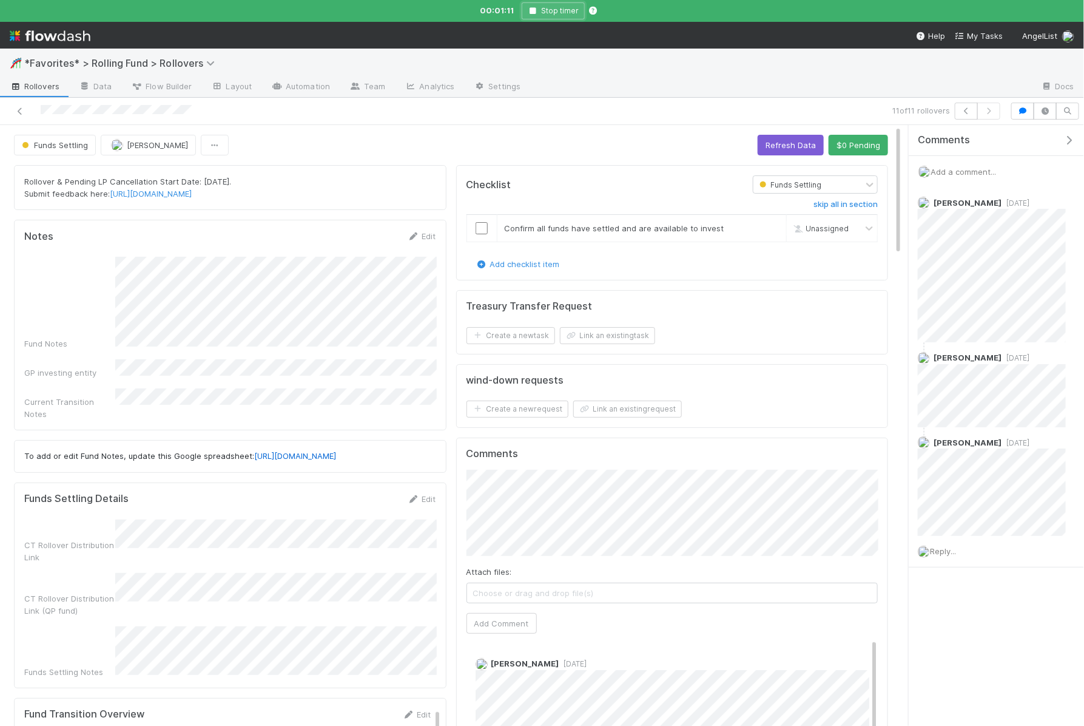
click at [537, 8] on icon "button" at bounding box center [533, 10] width 12 height 7
